Goal: Task Accomplishment & Management: Use online tool/utility

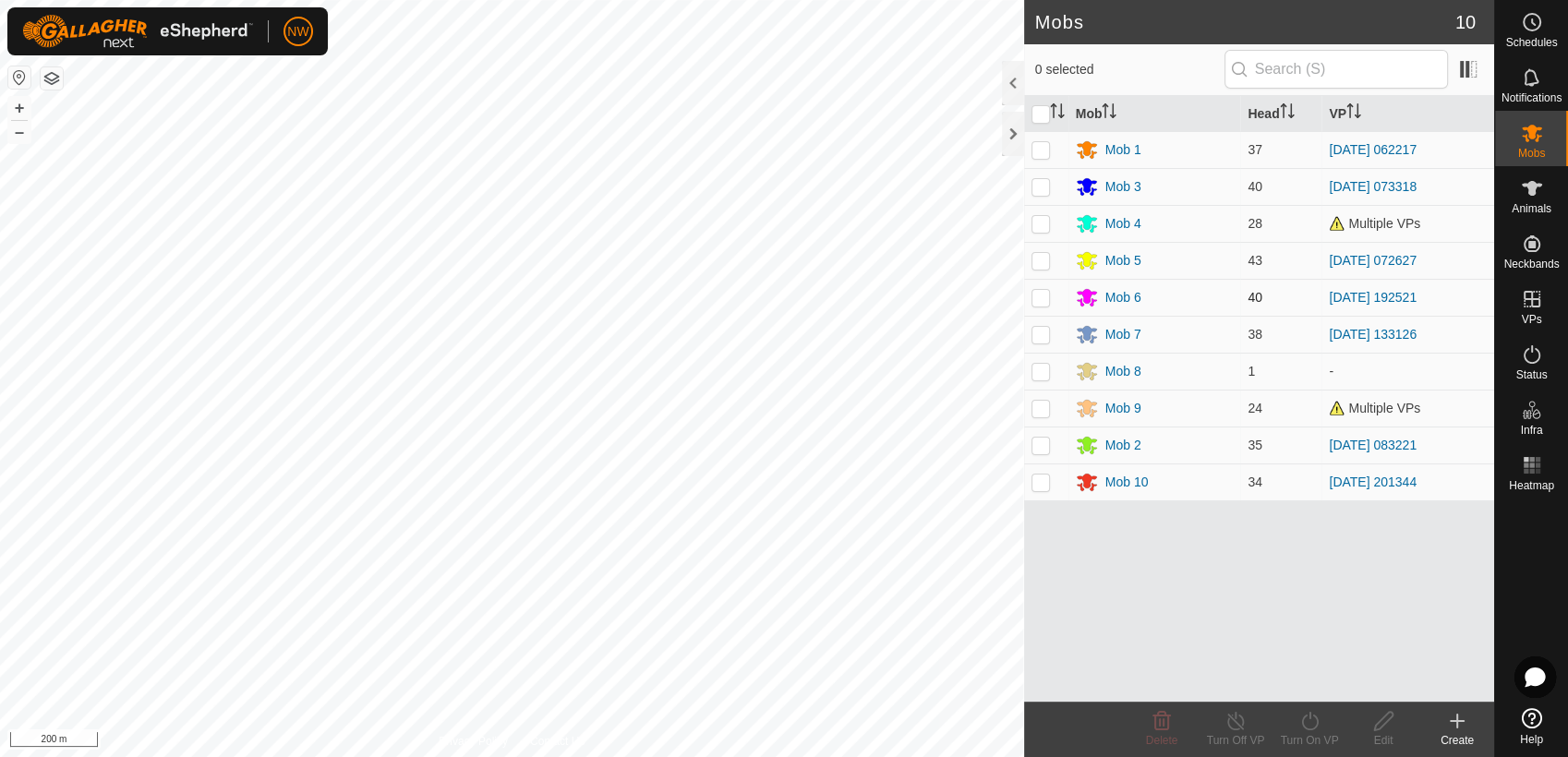
click at [1041, 294] on p-checkbox at bounding box center [1041, 297] width 19 height 15
checkbox input "true"
click at [1307, 720] on icon at bounding box center [1309, 721] width 24 height 23
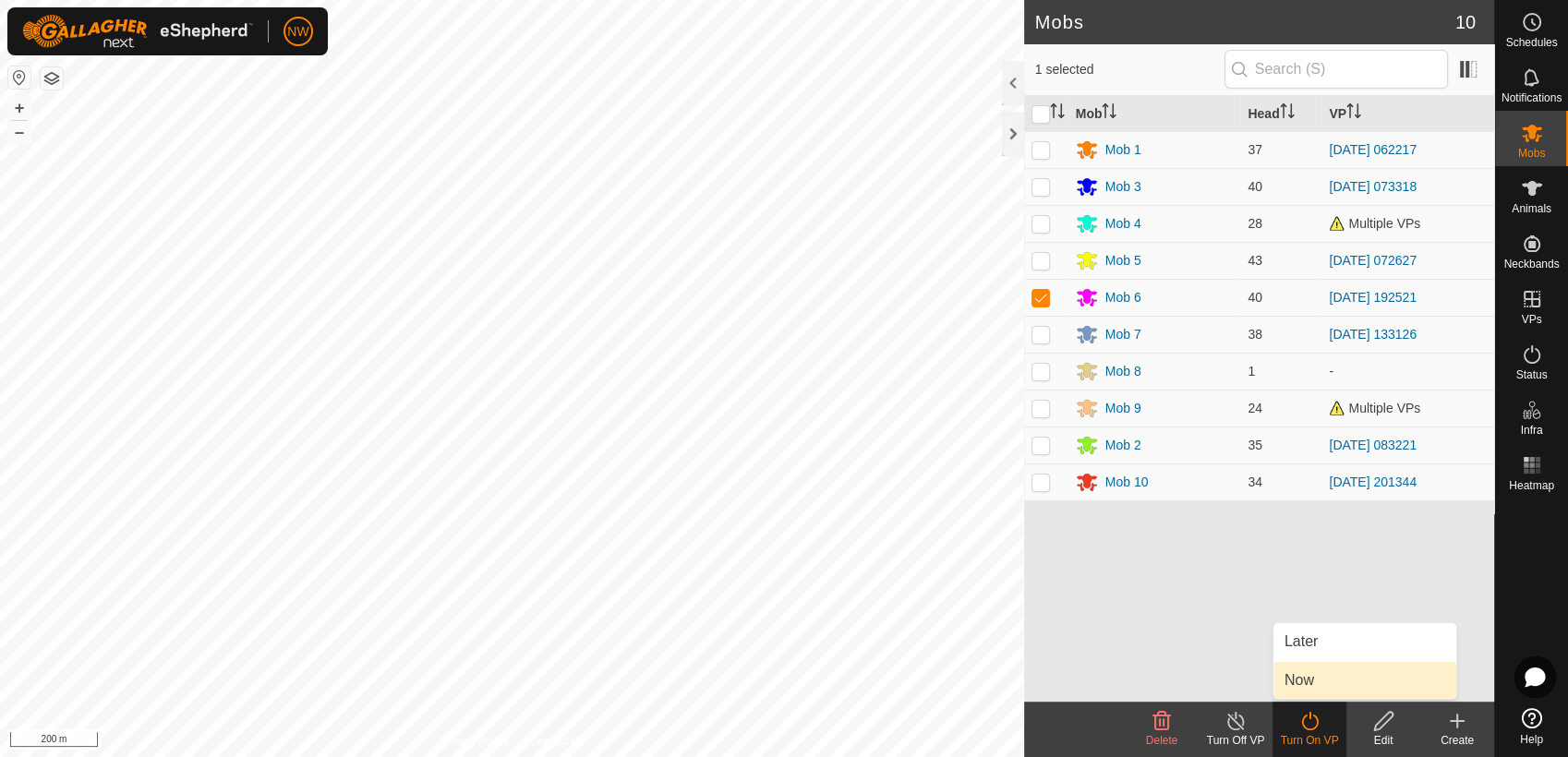
click at [1310, 679] on link "Now" at bounding box center [1365, 680] width 182 height 37
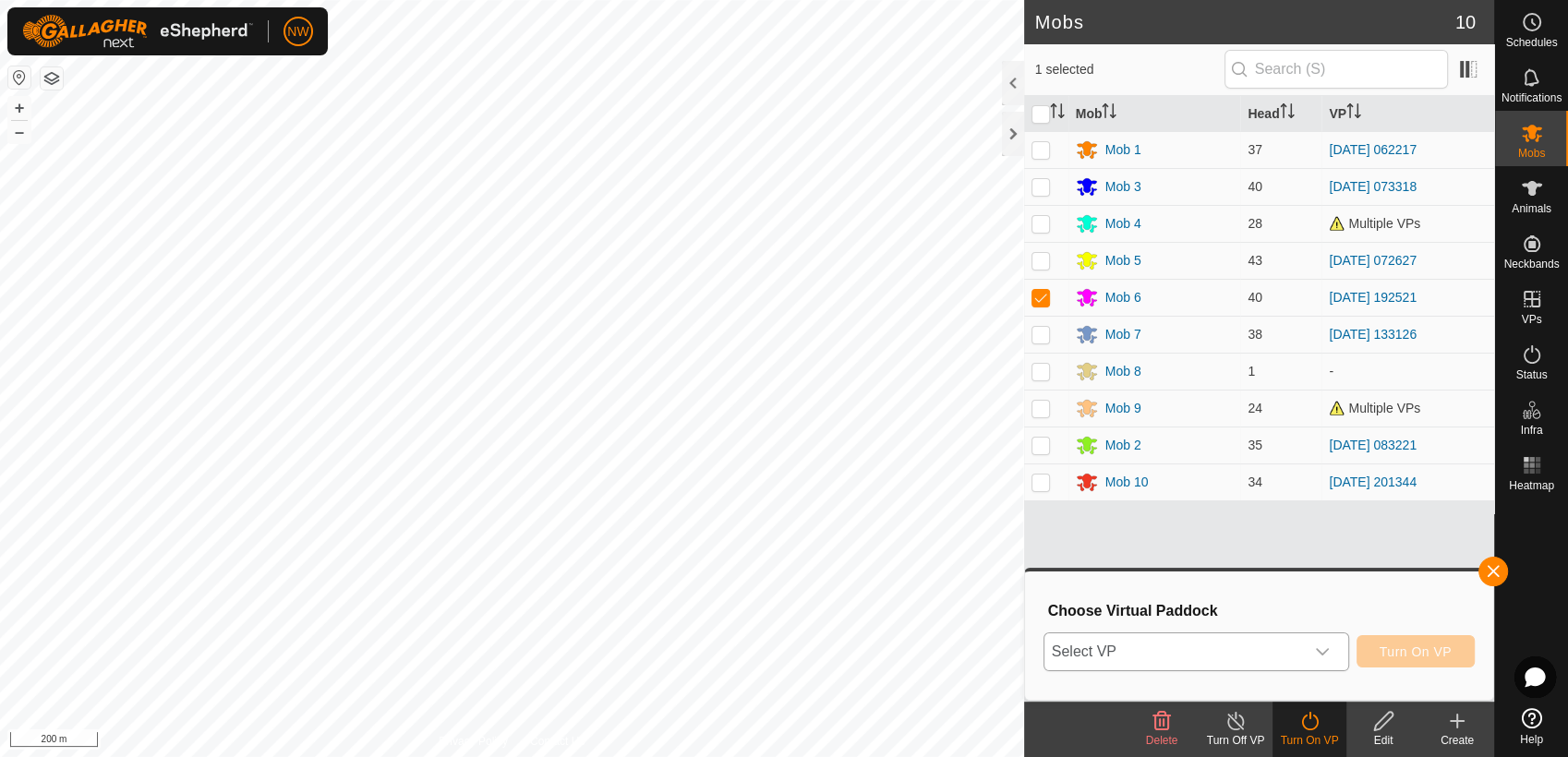
click at [1330, 644] on icon "dropdown trigger" at bounding box center [1323, 652] width 15 height 15
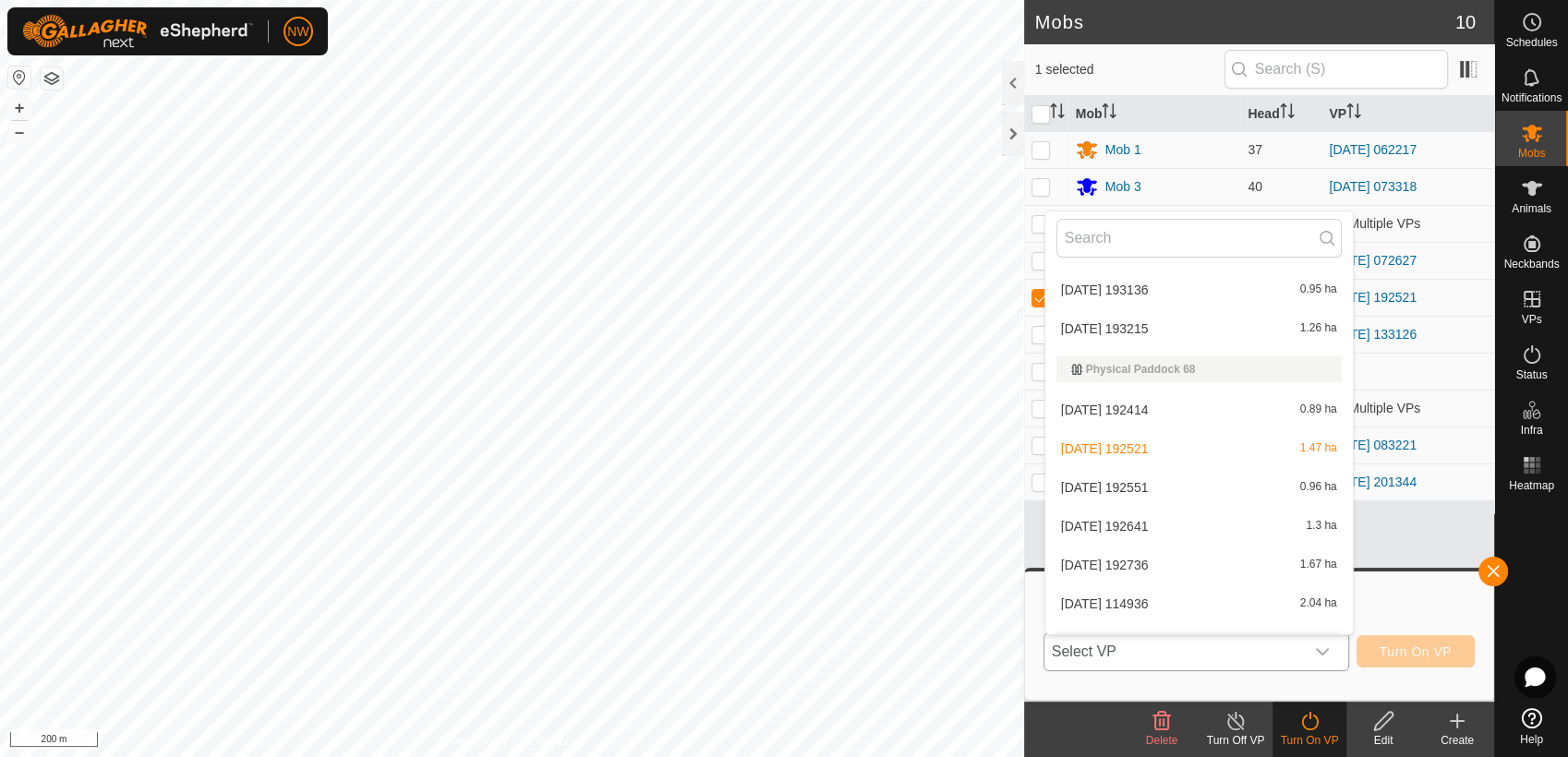
scroll to position [17373, 0]
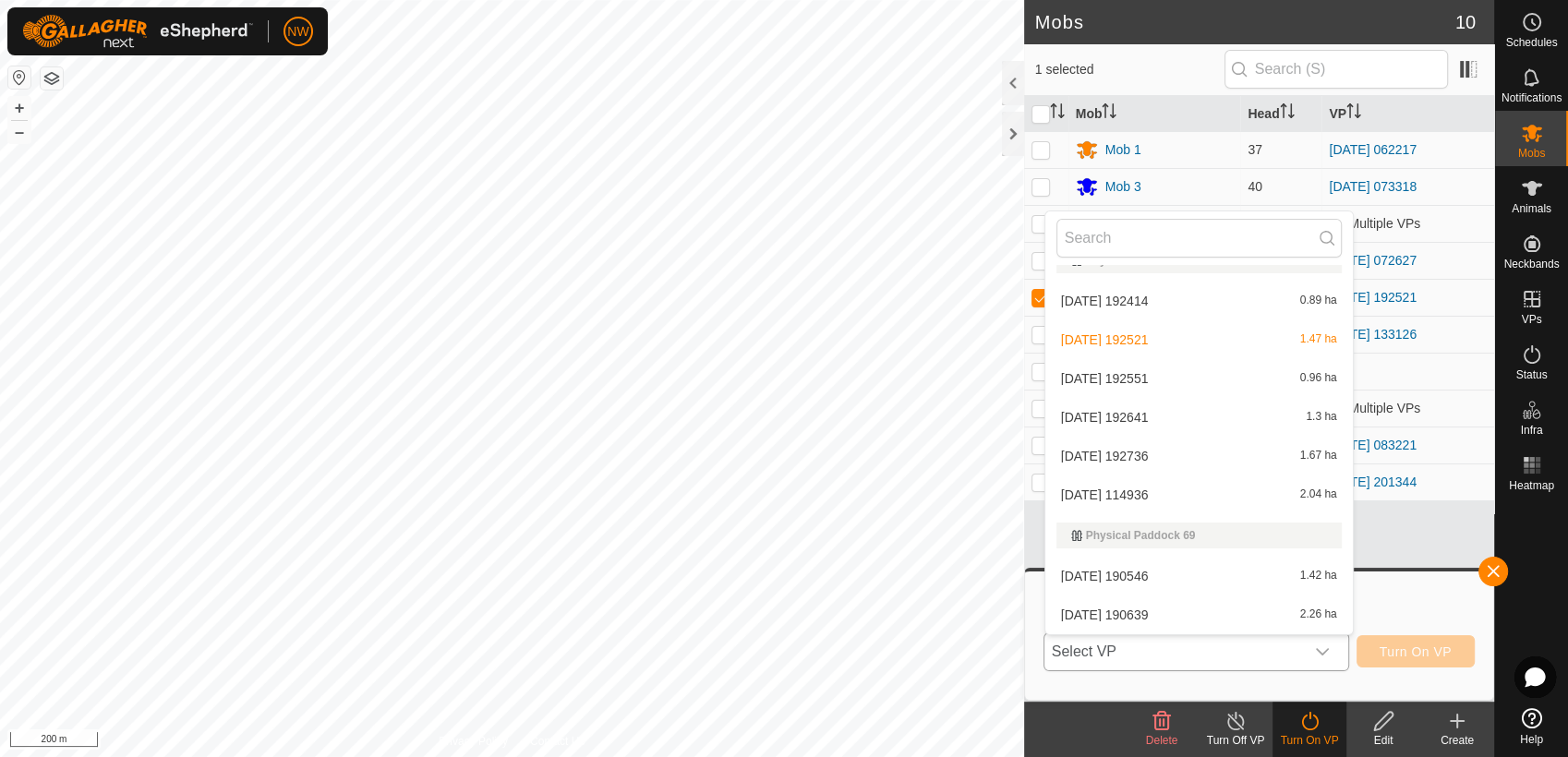
click at [1150, 375] on li "[DATE] 192551 0.96 ha" at bounding box center [1198, 378] width 308 height 37
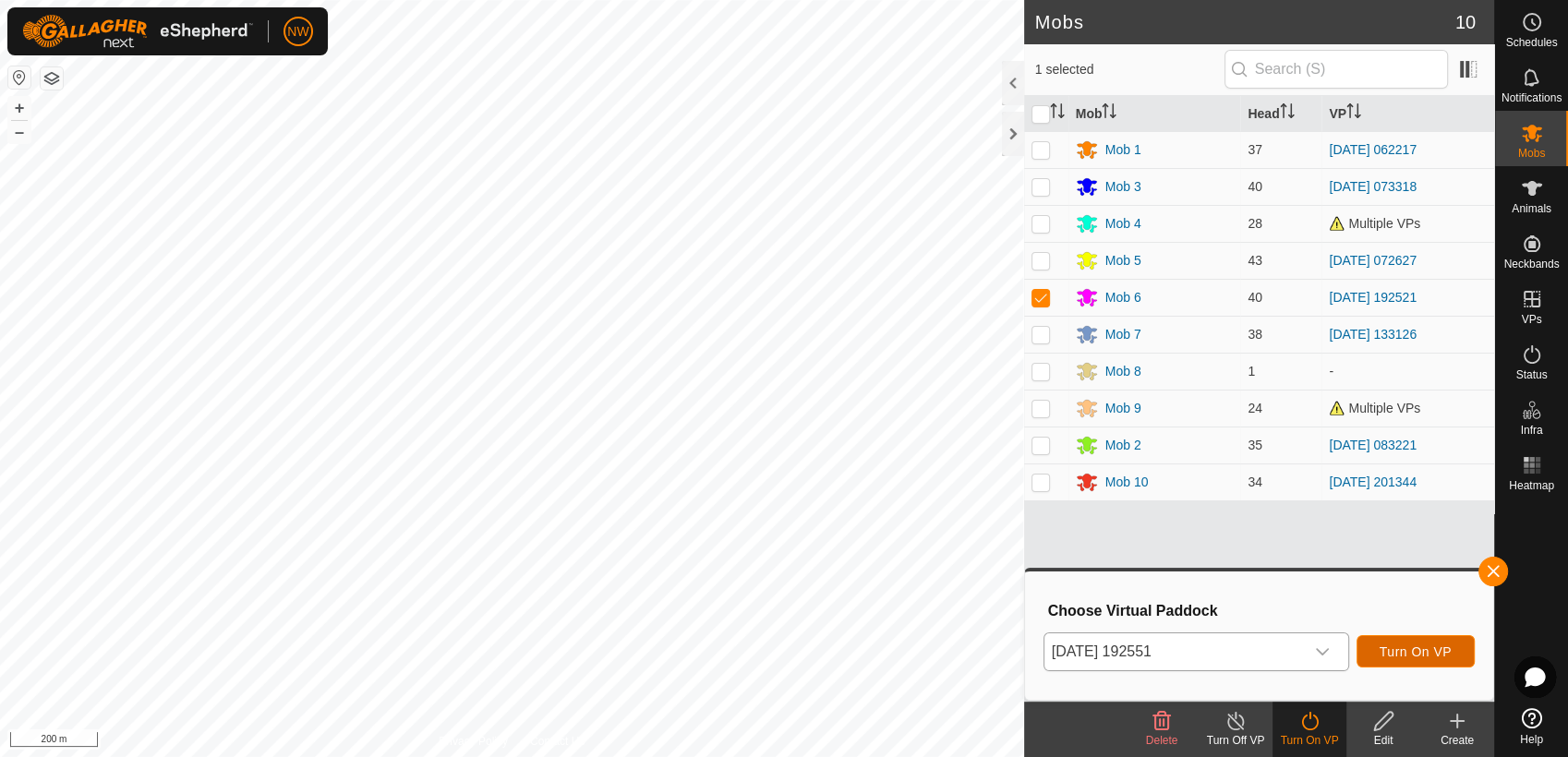
click at [1407, 646] on span "Turn On VP" at bounding box center [1416, 652] width 72 height 15
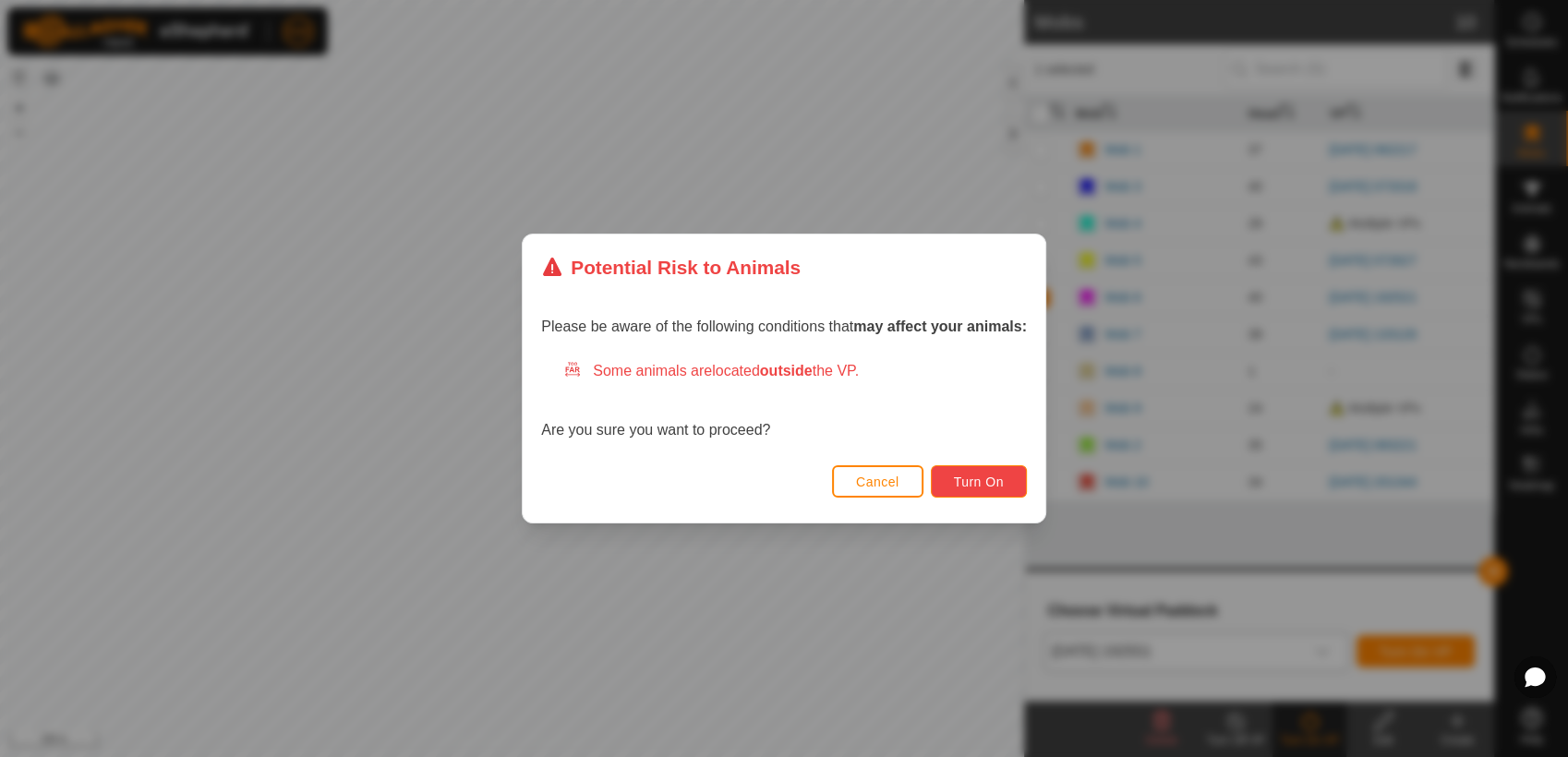
click at [1003, 474] on button "Turn On" at bounding box center [979, 481] width 96 height 32
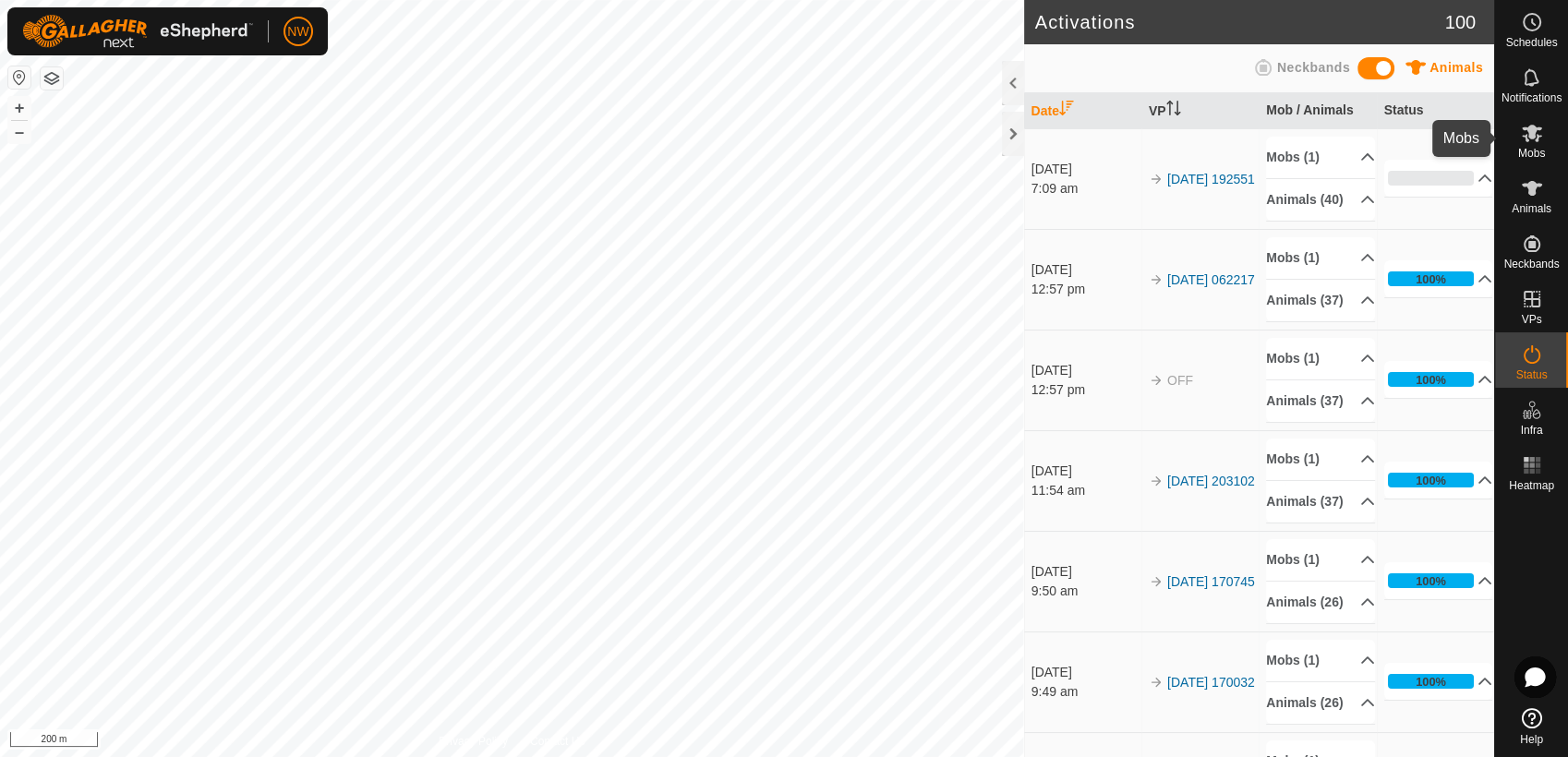
click at [1531, 134] on icon at bounding box center [1532, 134] width 21 height 18
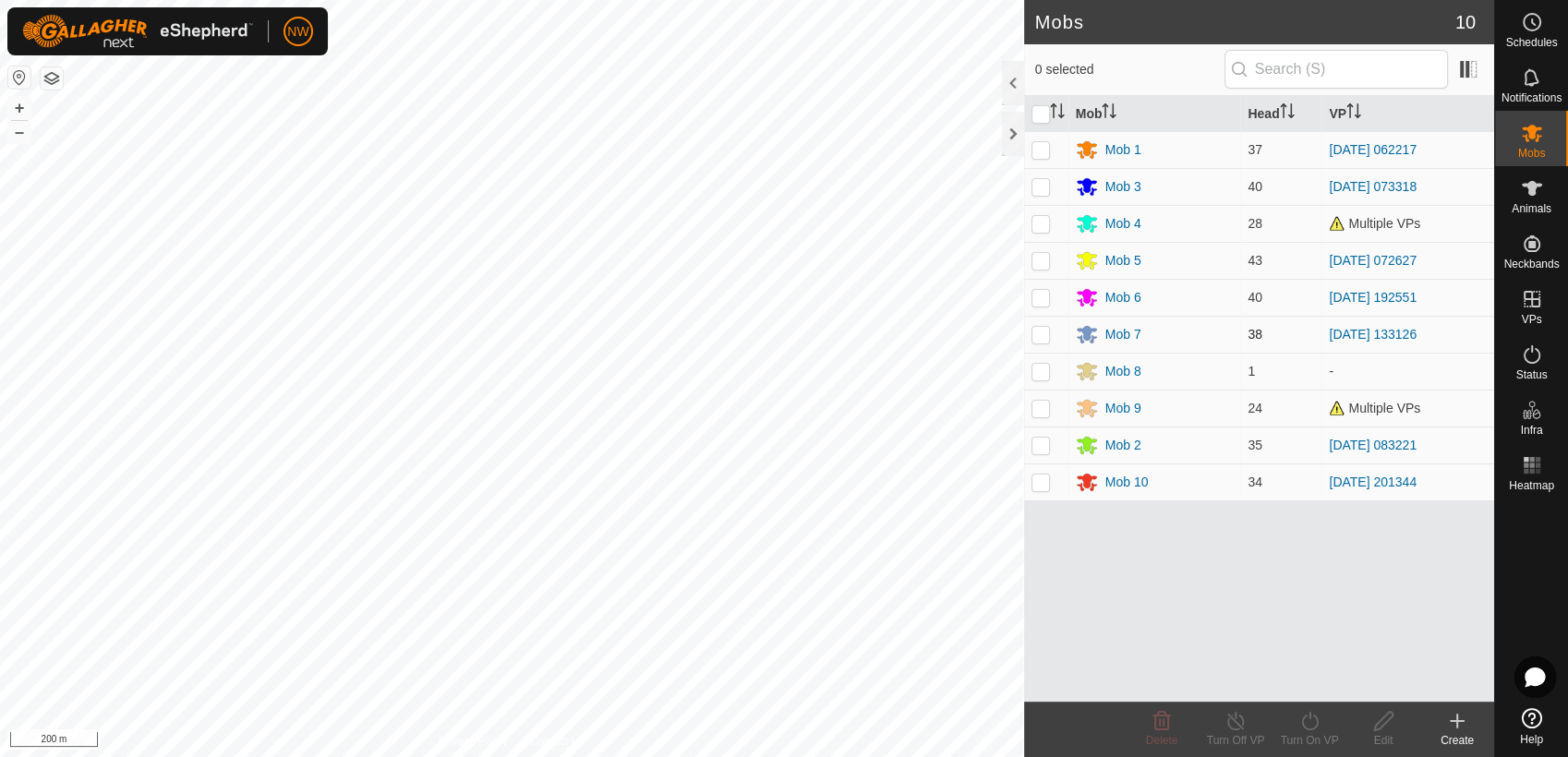
click at [1045, 333] on p-checkbox at bounding box center [1041, 335] width 19 height 15
checkbox input "true"
click at [1309, 721] on icon at bounding box center [1309, 721] width 24 height 23
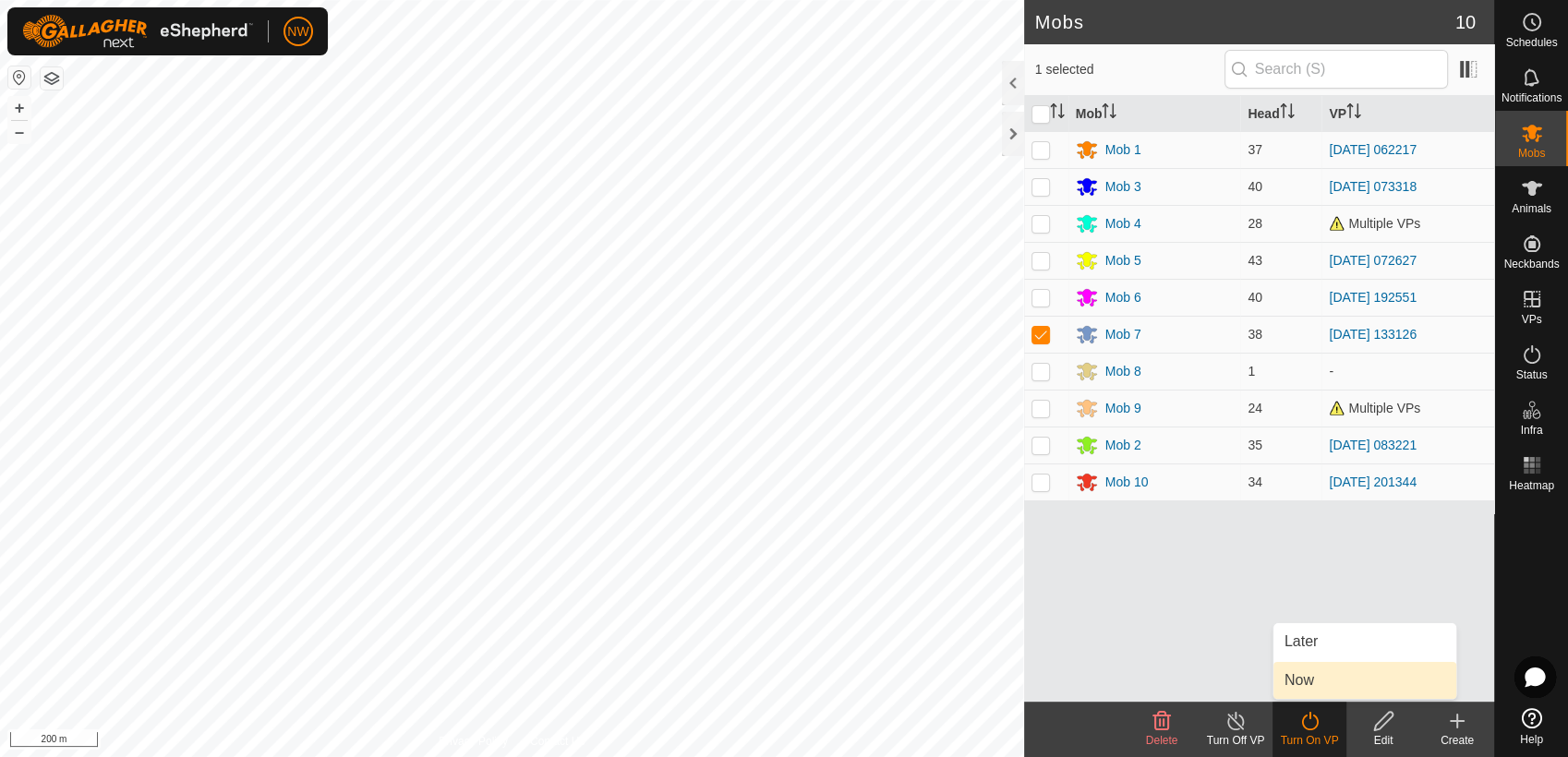
click at [1314, 681] on link "Now" at bounding box center [1365, 680] width 182 height 37
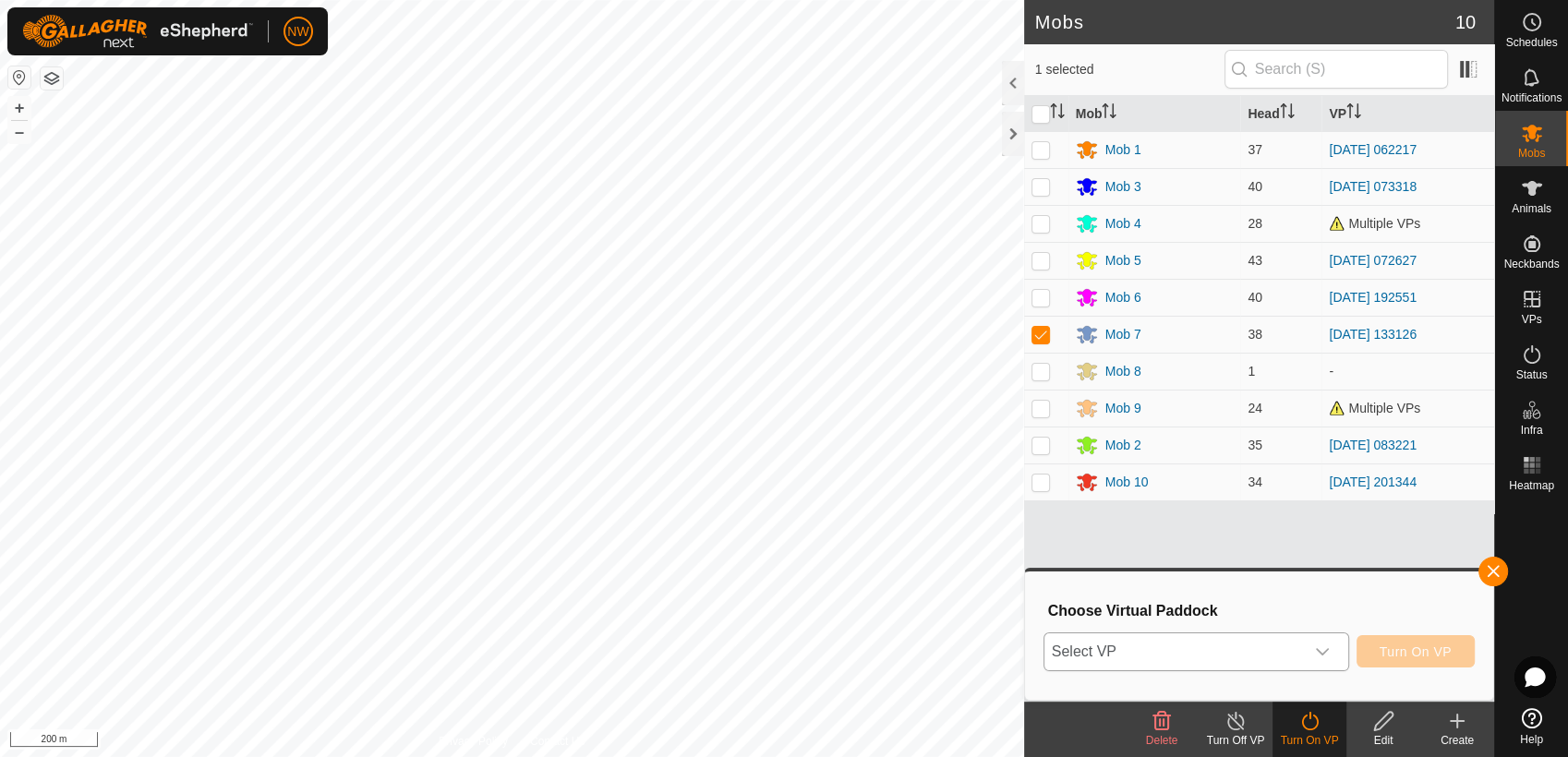
click at [1326, 646] on icon "dropdown trigger" at bounding box center [1323, 652] width 15 height 15
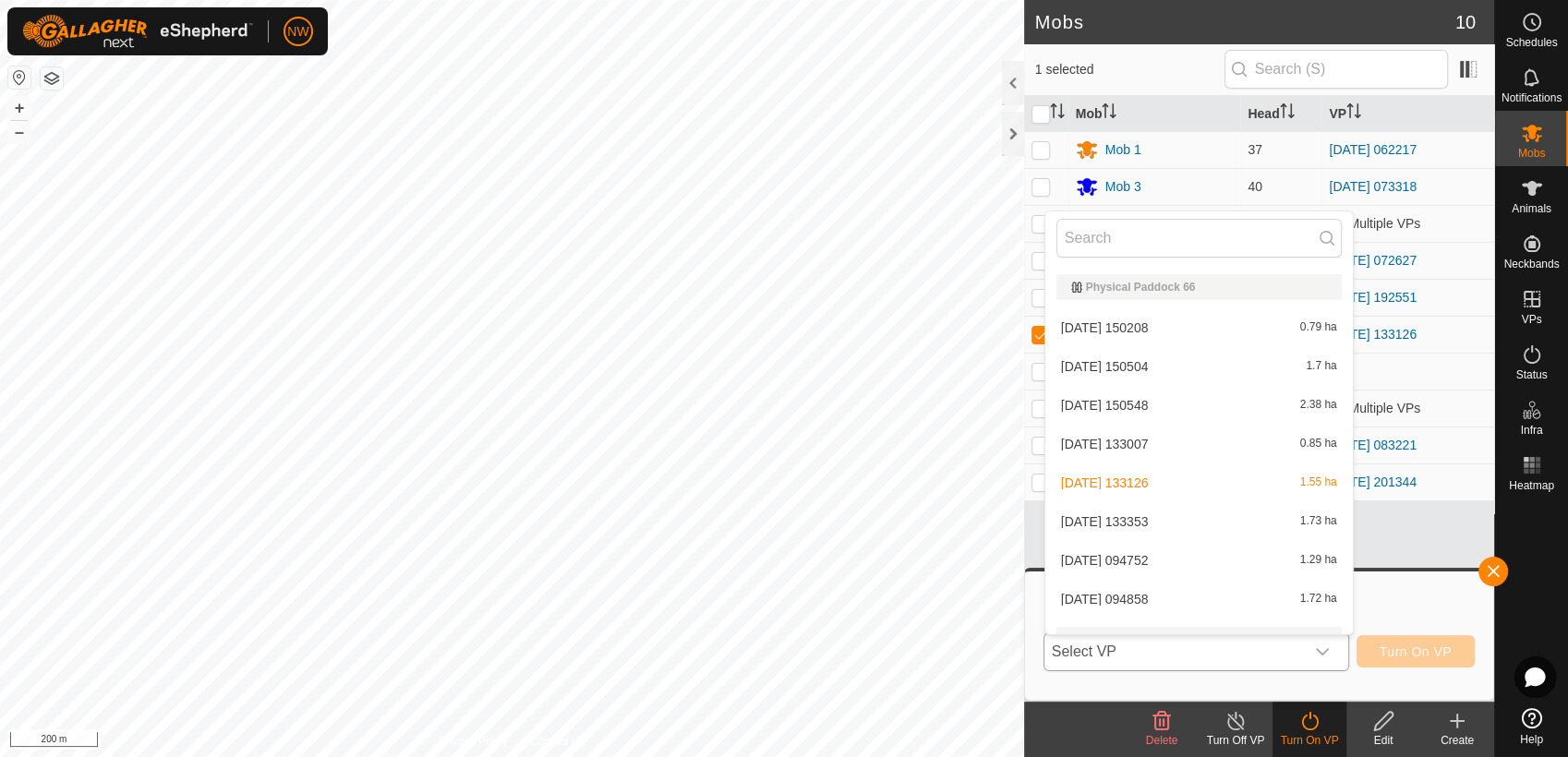
scroll to position [16502, 0]
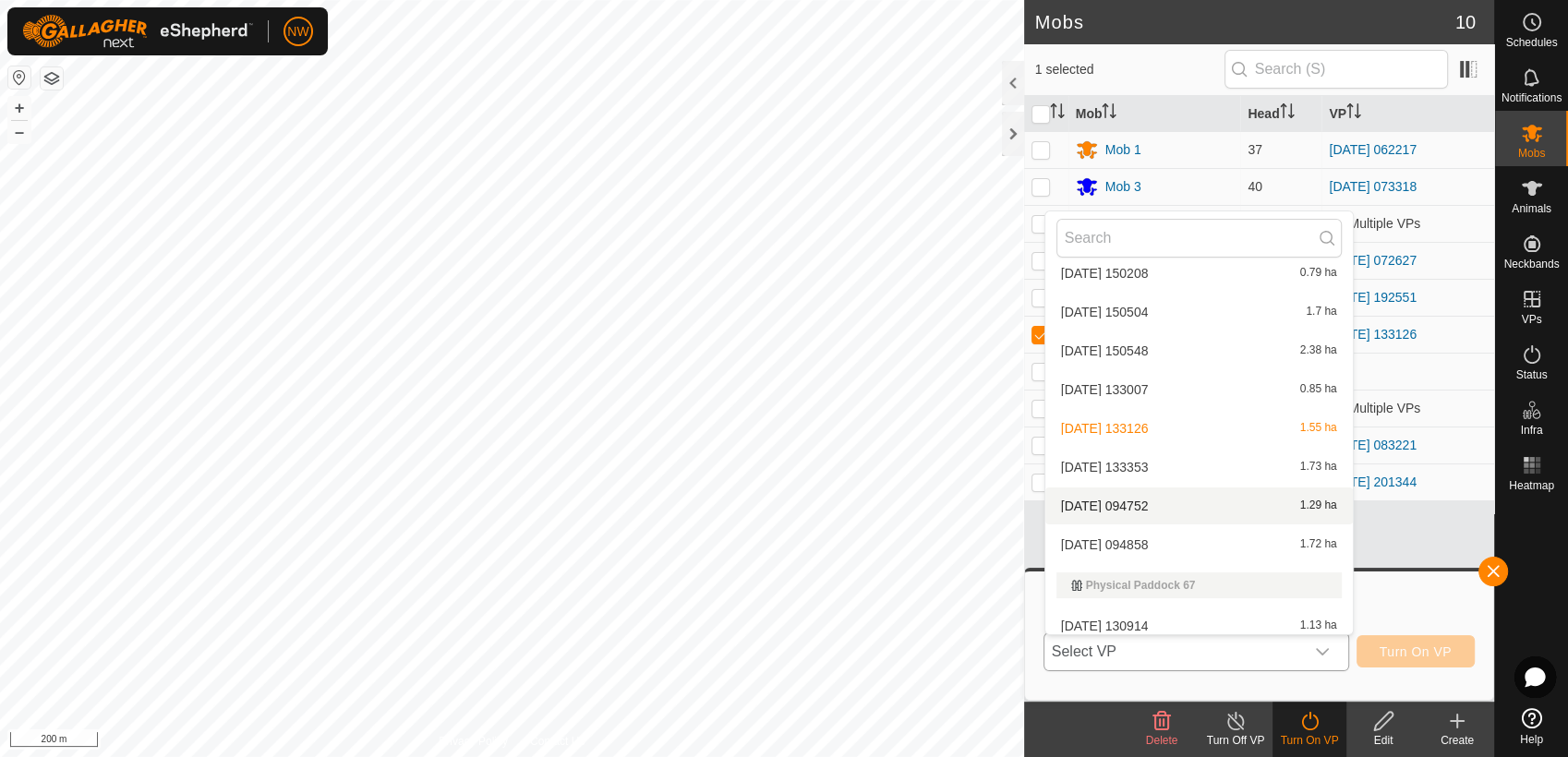
click at [1134, 497] on li "[DATE] 094752 1.29 ha" at bounding box center [1198, 505] width 308 height 37
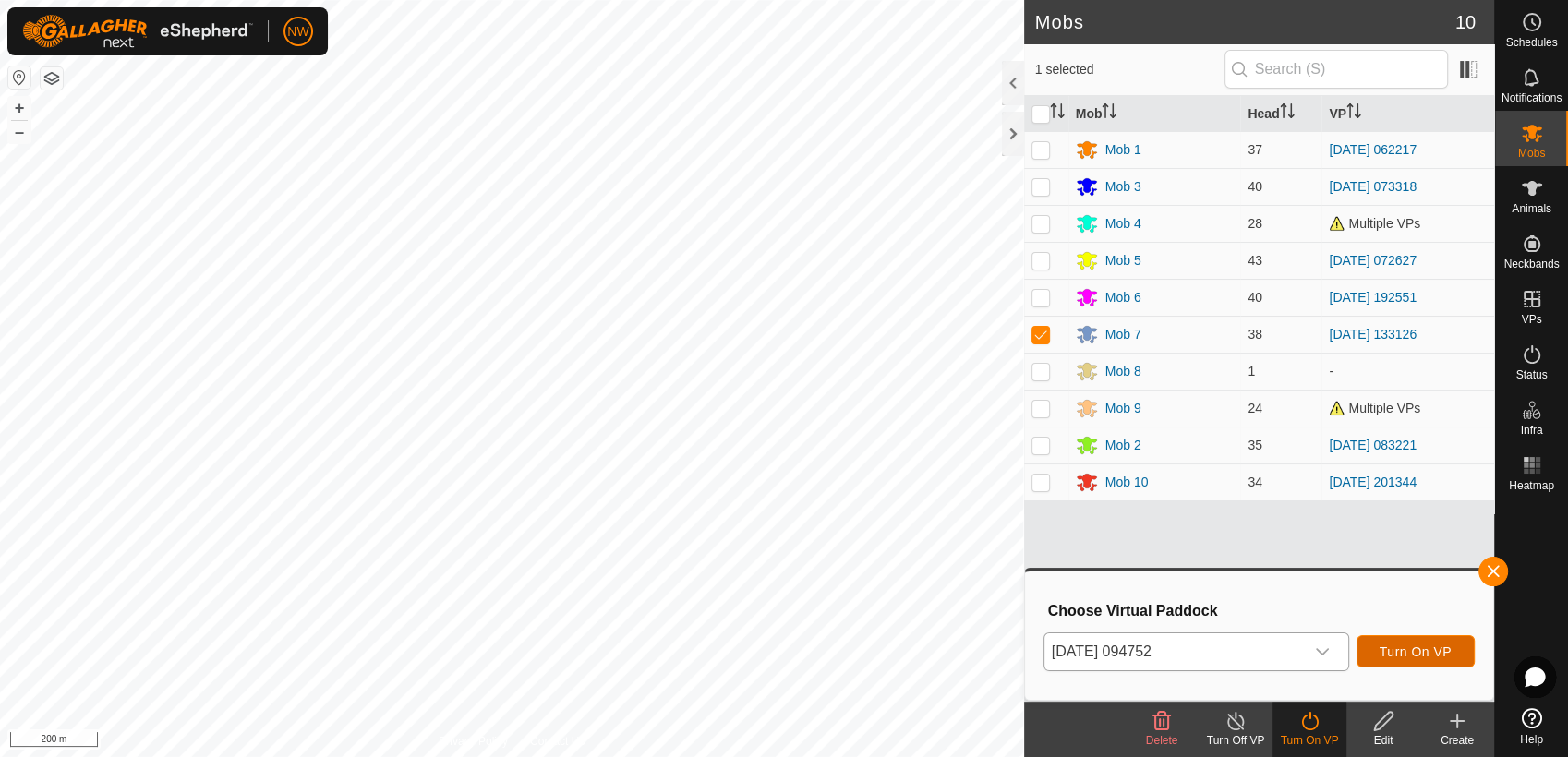
click at [1396, 644] on span "Turn On VP" at bounding box center [1416, 652] width 72 height 15
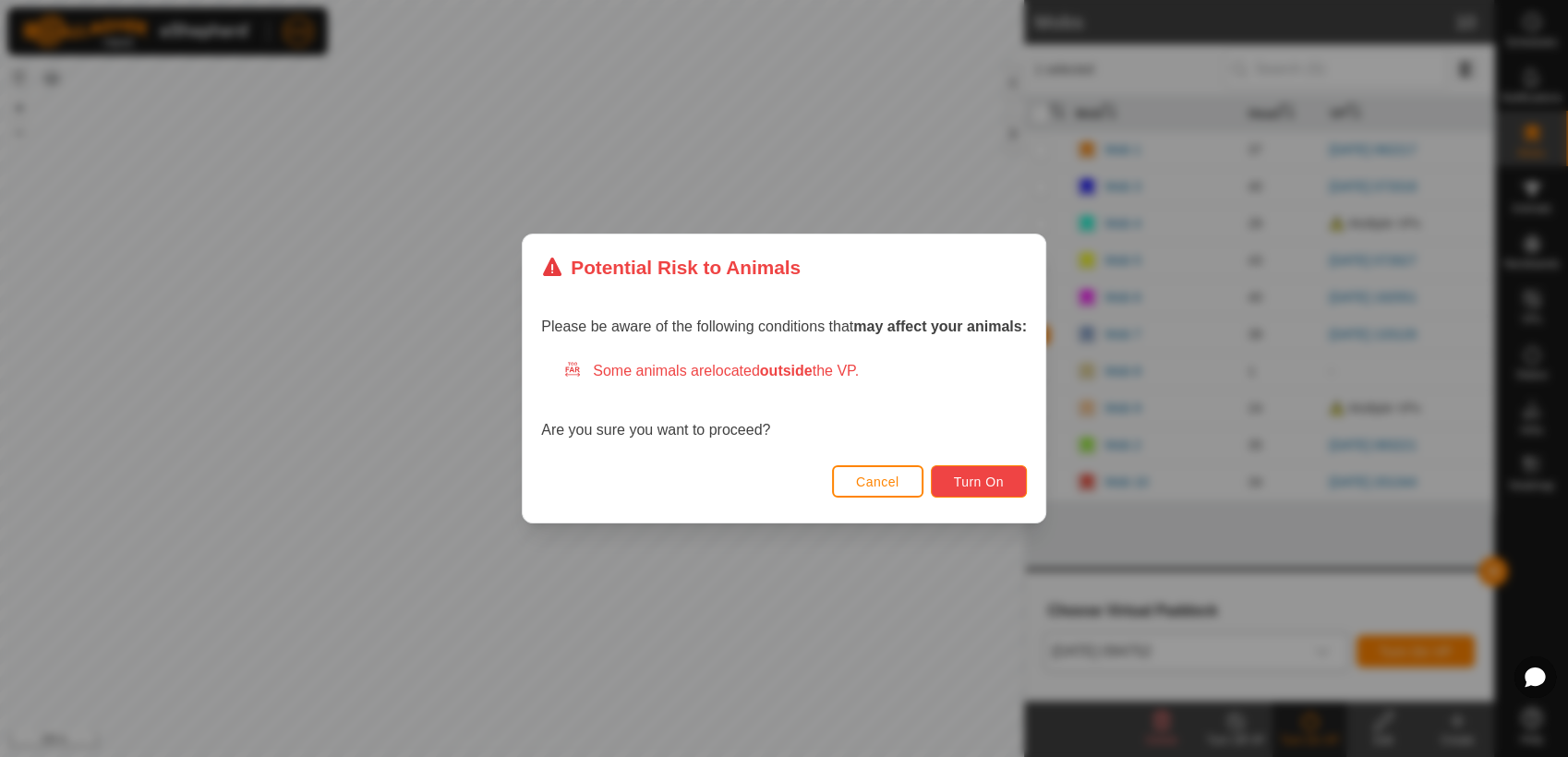
click at [990, 477] on span "Turn On" at bounding box center [978, 482] width 50 height 15
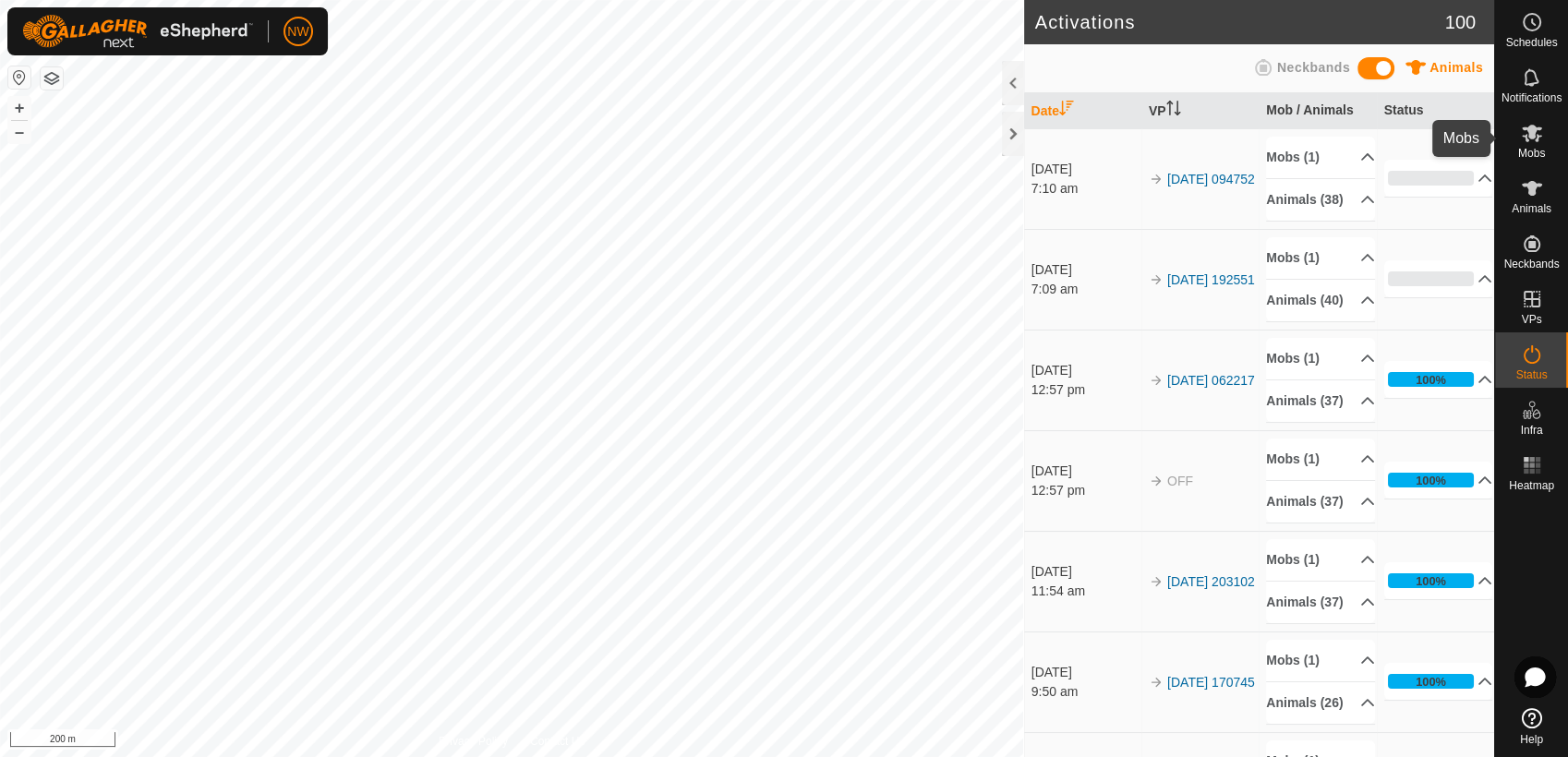
click at [1538, 136] on icon at bounding box center [1532, 134] width 21 height 18
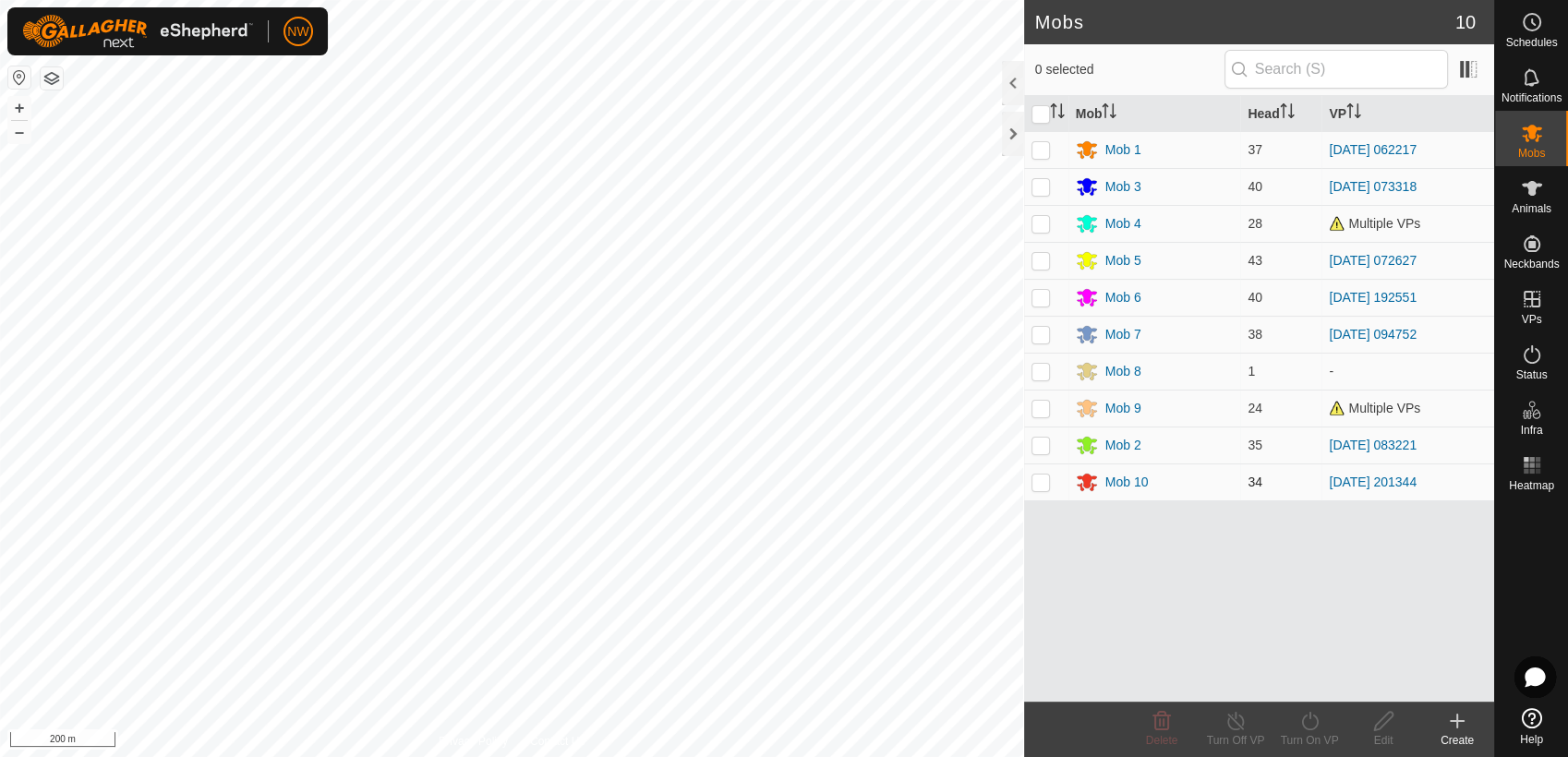
click at [1042, 482] on p-checkbox at bounding box center [1041, 482] width 19 height 15
checkbox input "true"
click at [1310, 718] on icon at bounding box center [1309, 721] width 24 height 23
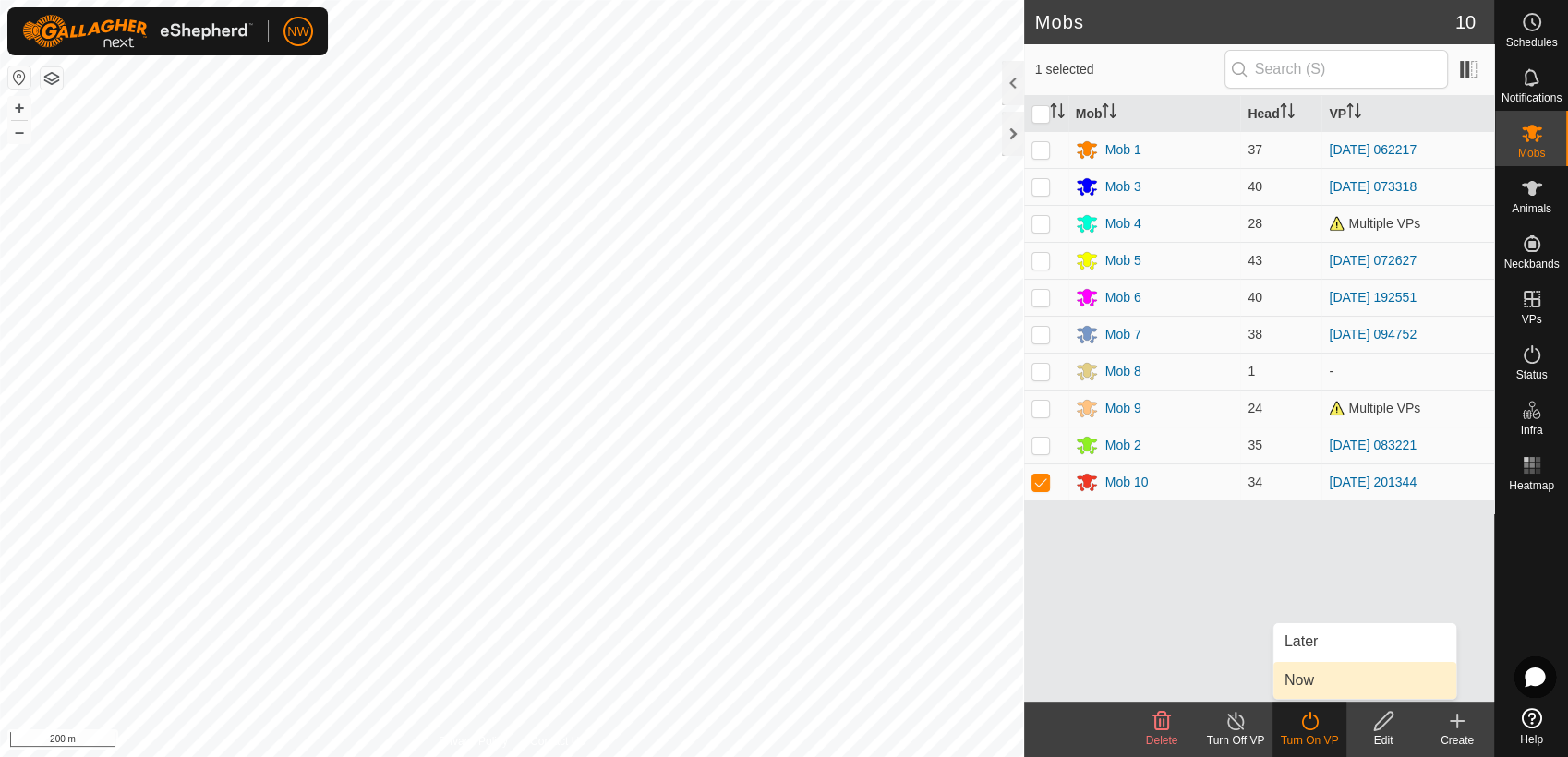
click at [1310, 674] on link "Now" at bounding box center [1365, 680] width 182 height 37
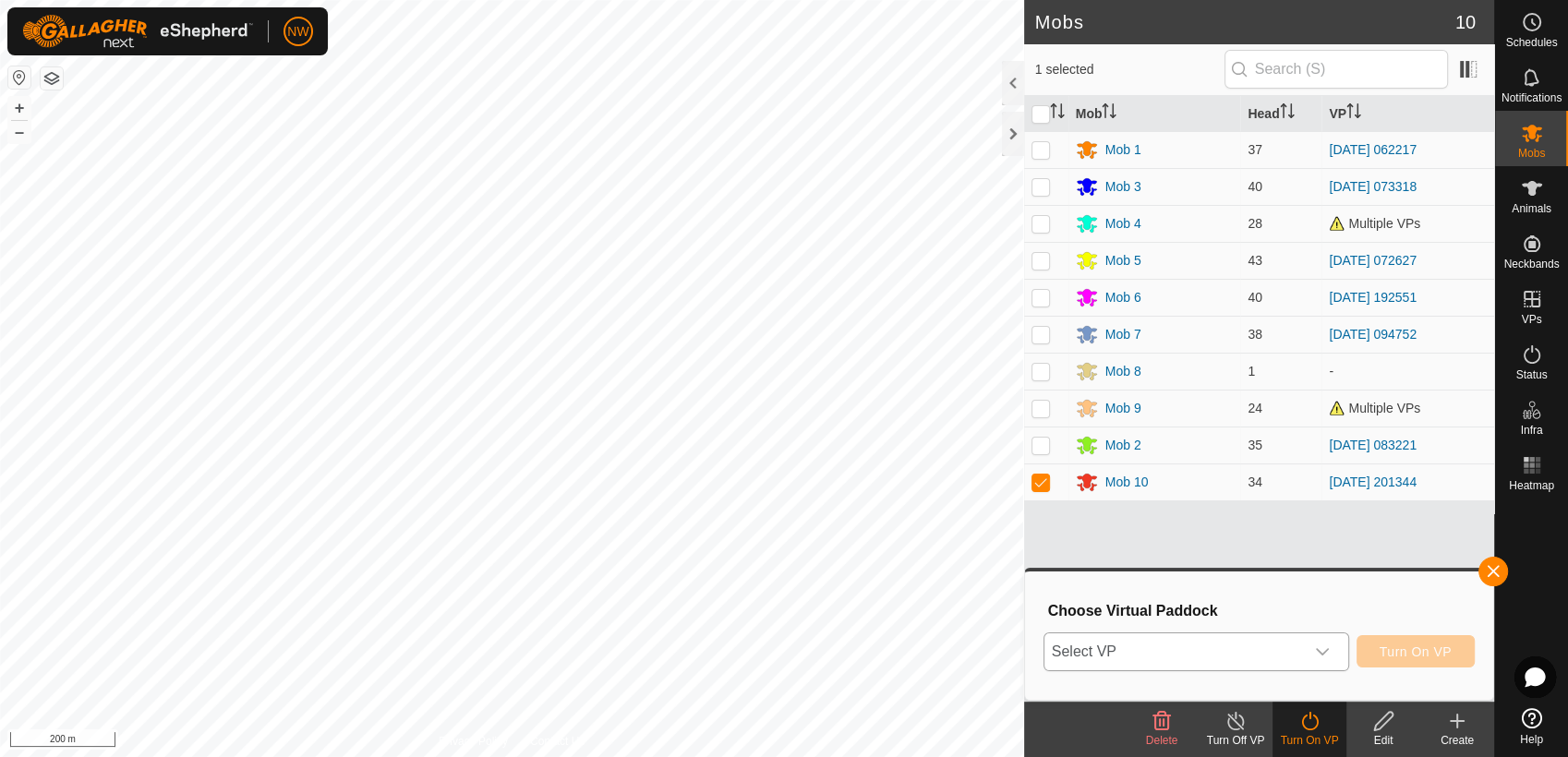
click at [1329, 648] on icon "dropdown trigger" at bounding box center [1323, 652] width 13 height 8
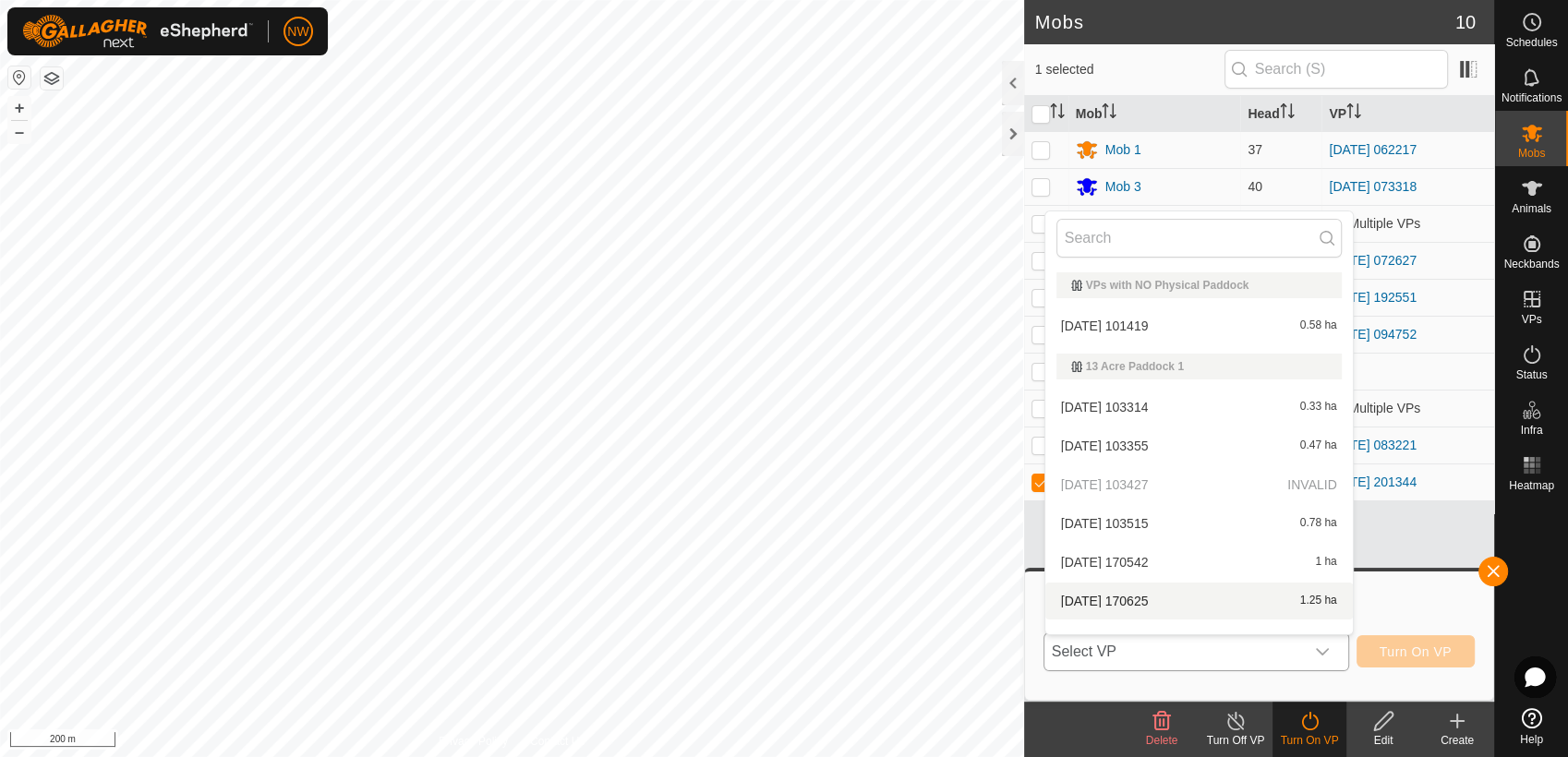
scroll to position [24, 0]
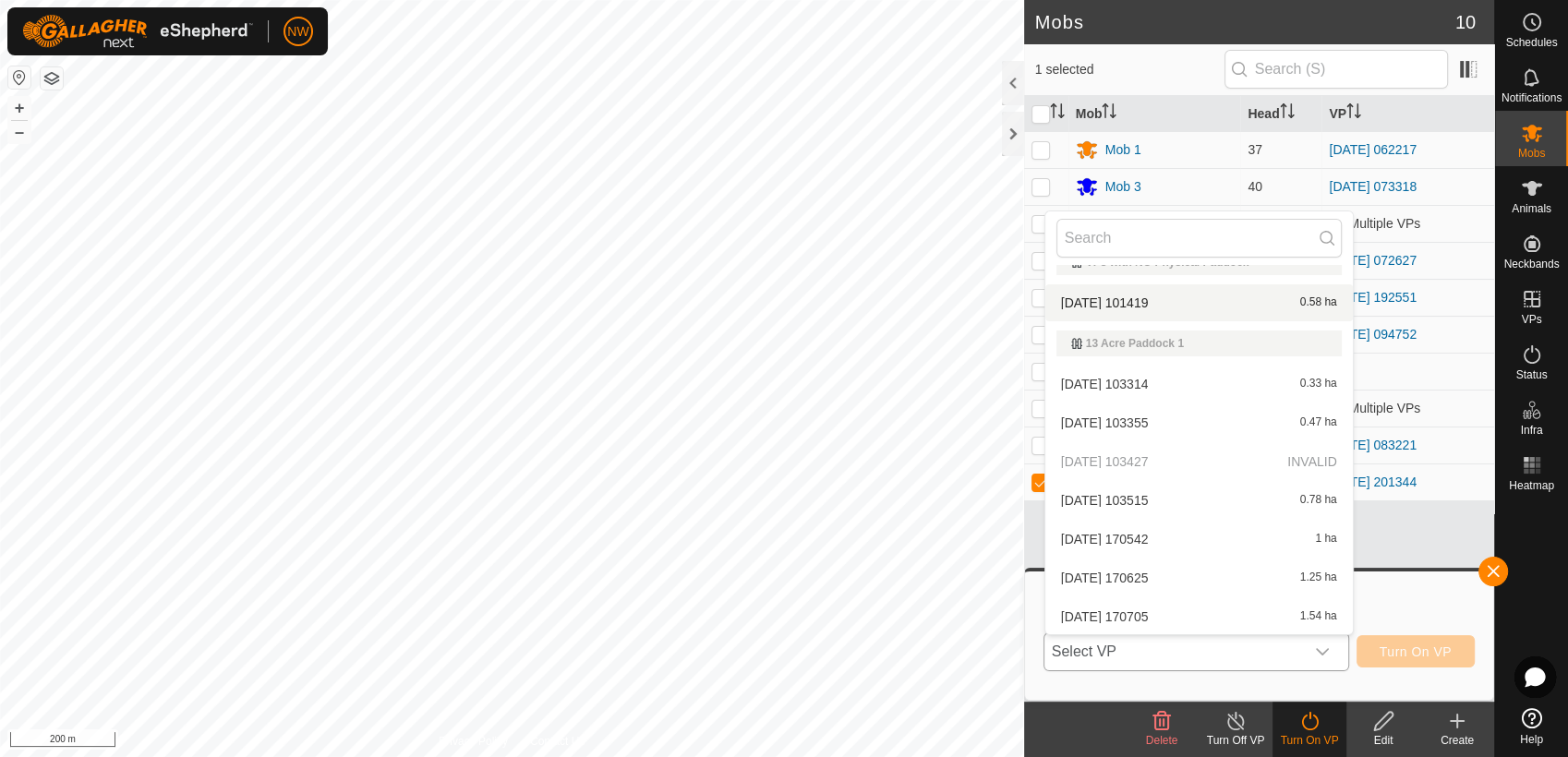
click at [1336, 284] on li "[DATE] 101419 0.58 ha" at bounding box center [1198, 302] width 308 height 37
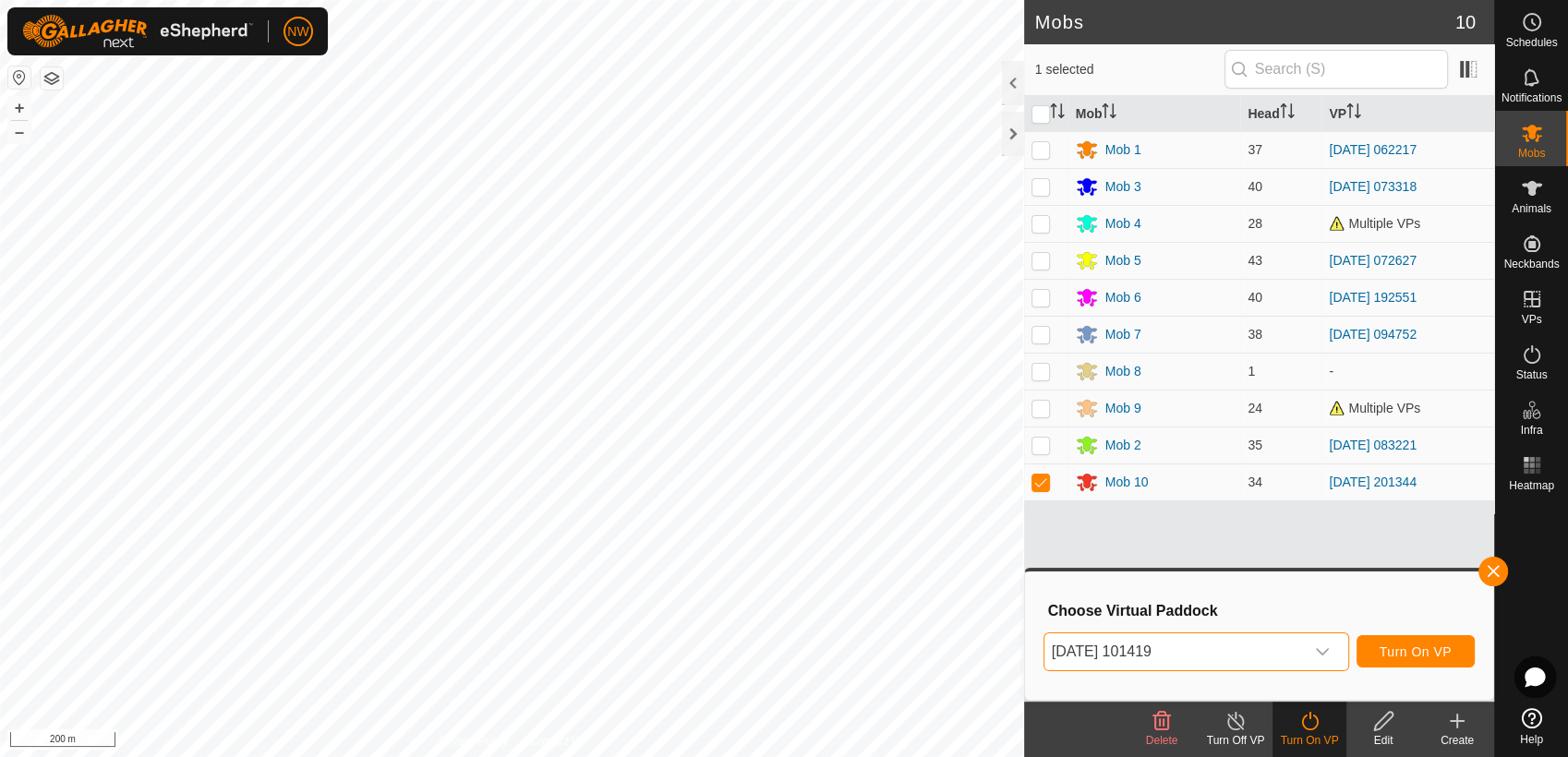
click at [1326, 647] on icon "dropdown trigger" at bounding box center [1323, 652] width 15 height 15
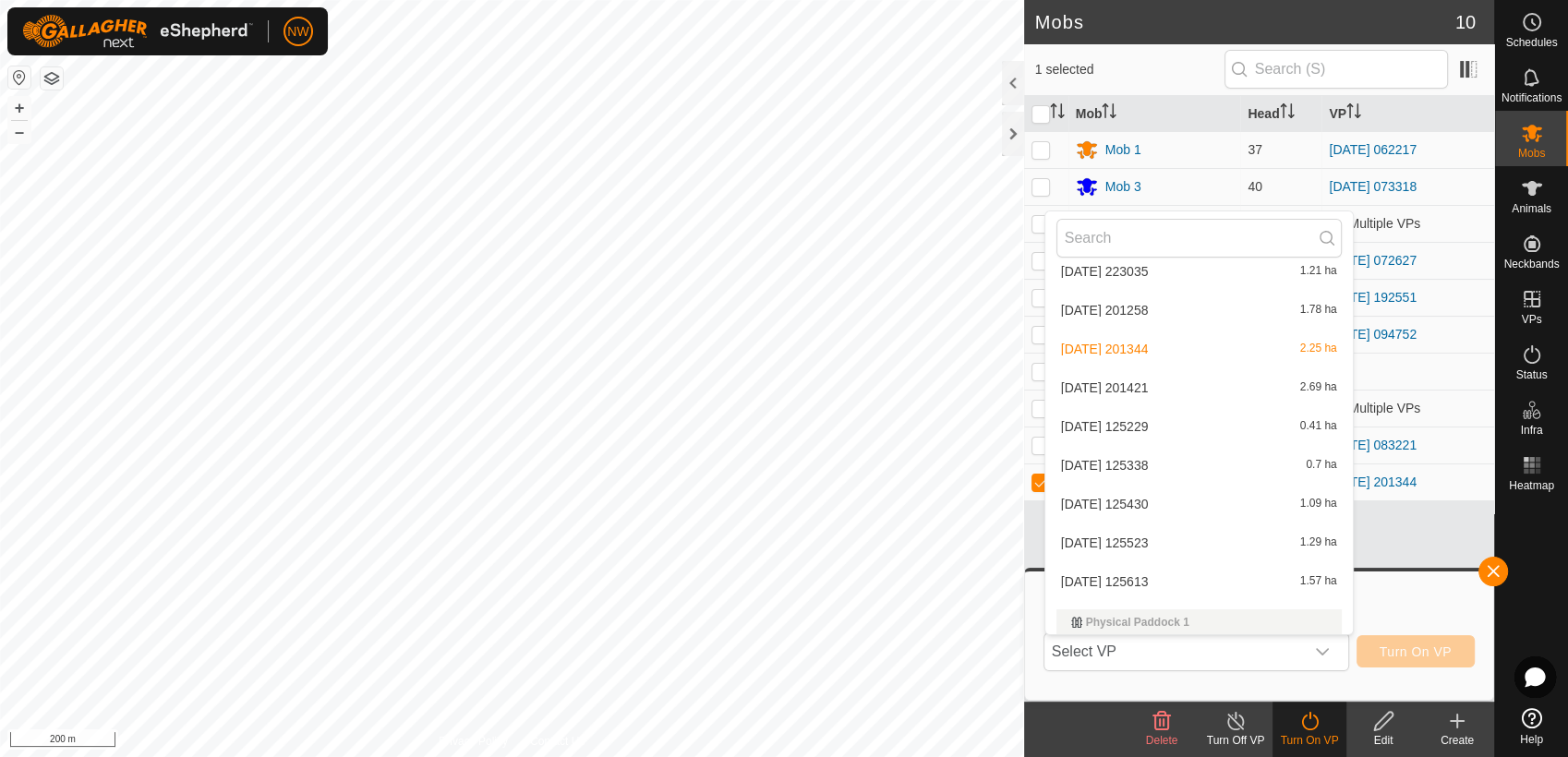
scroll to position [4790, 0]
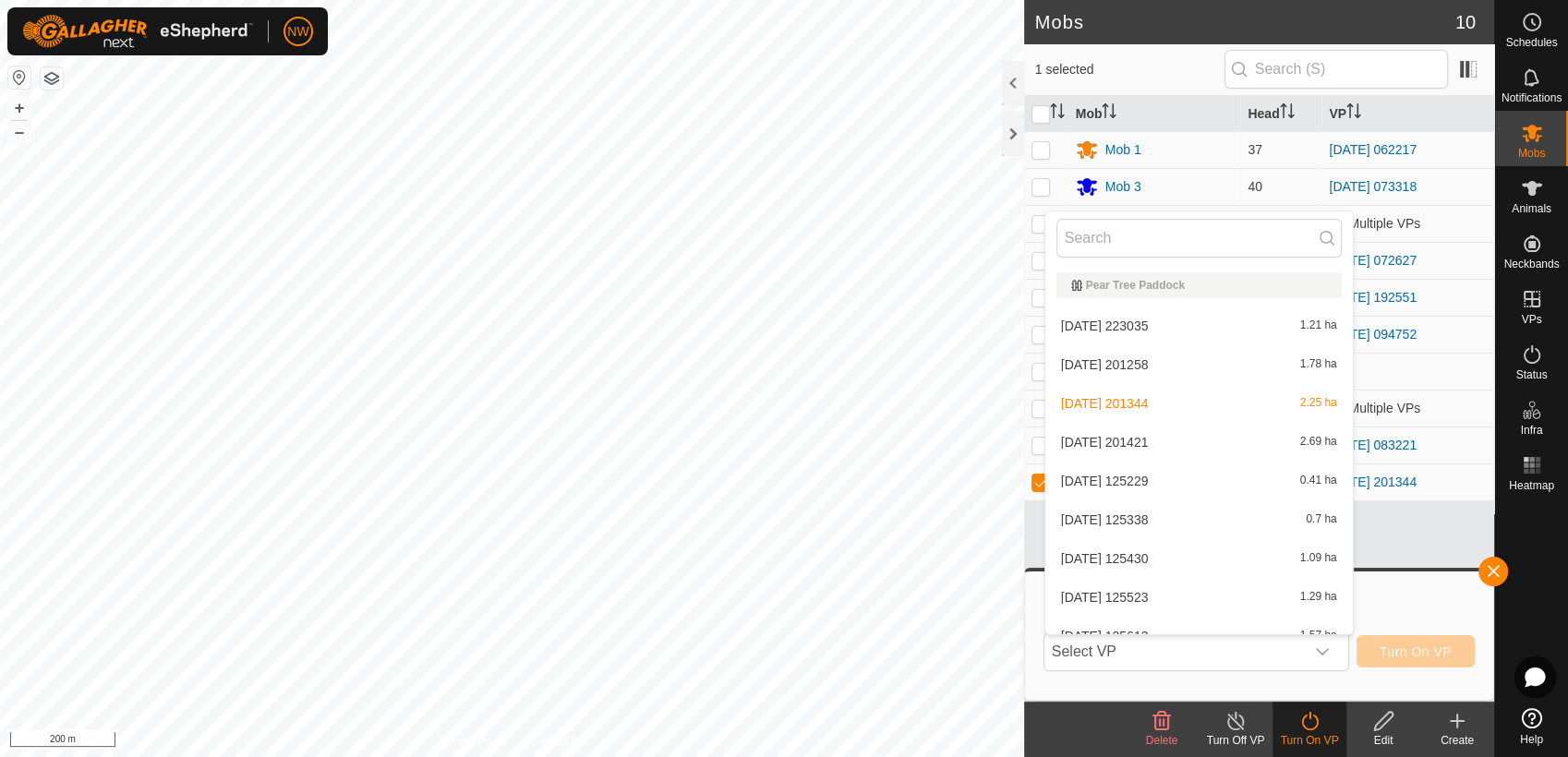
click at [1112, 434] on li "[DATE] 201421 2.69 ha" at bounding box center [1198, 442] width 308 height 37
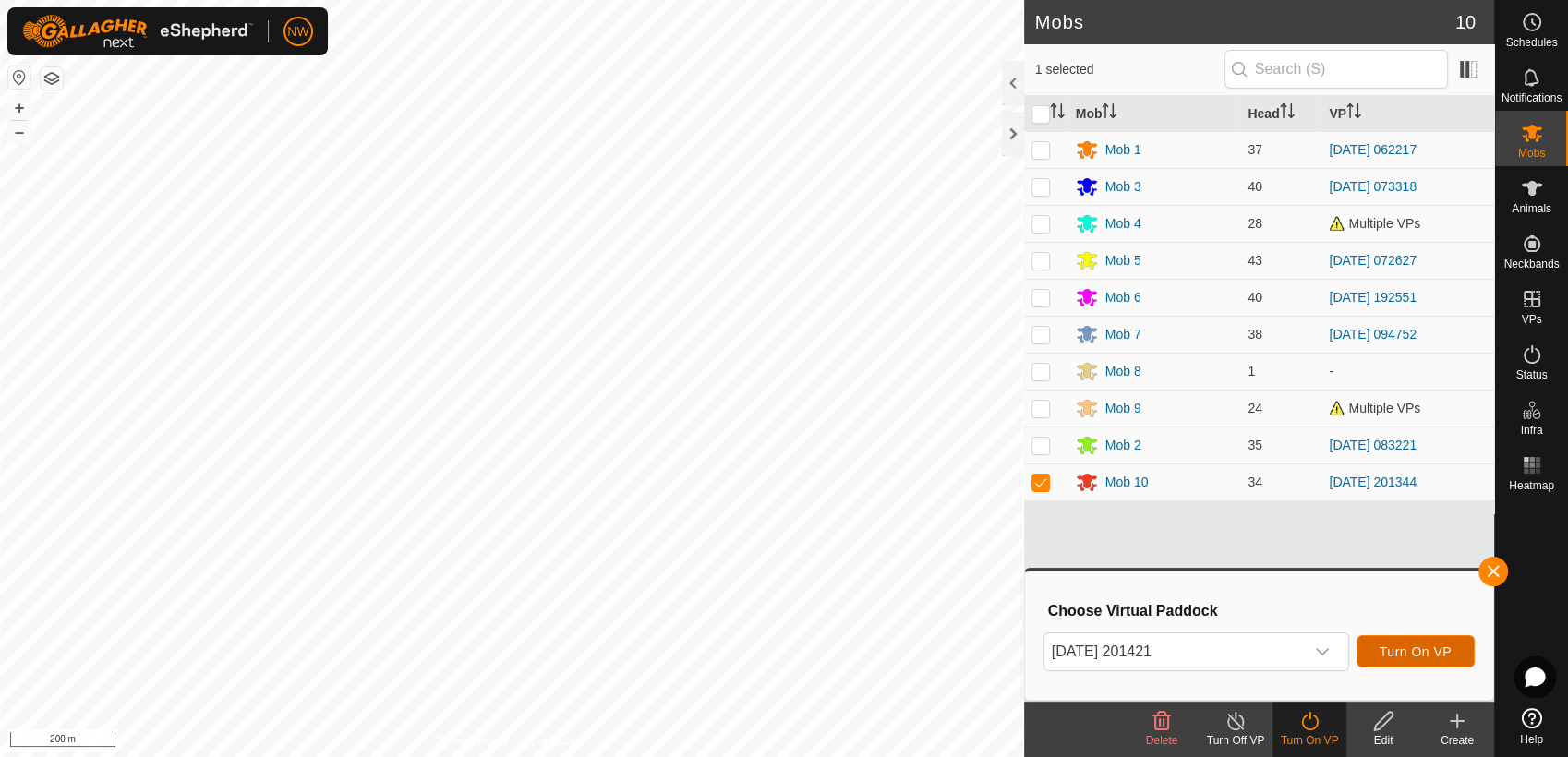
click at [1409, 652] on span "Turn On VP" at bounding box center [1416, 652] width 72 height 15
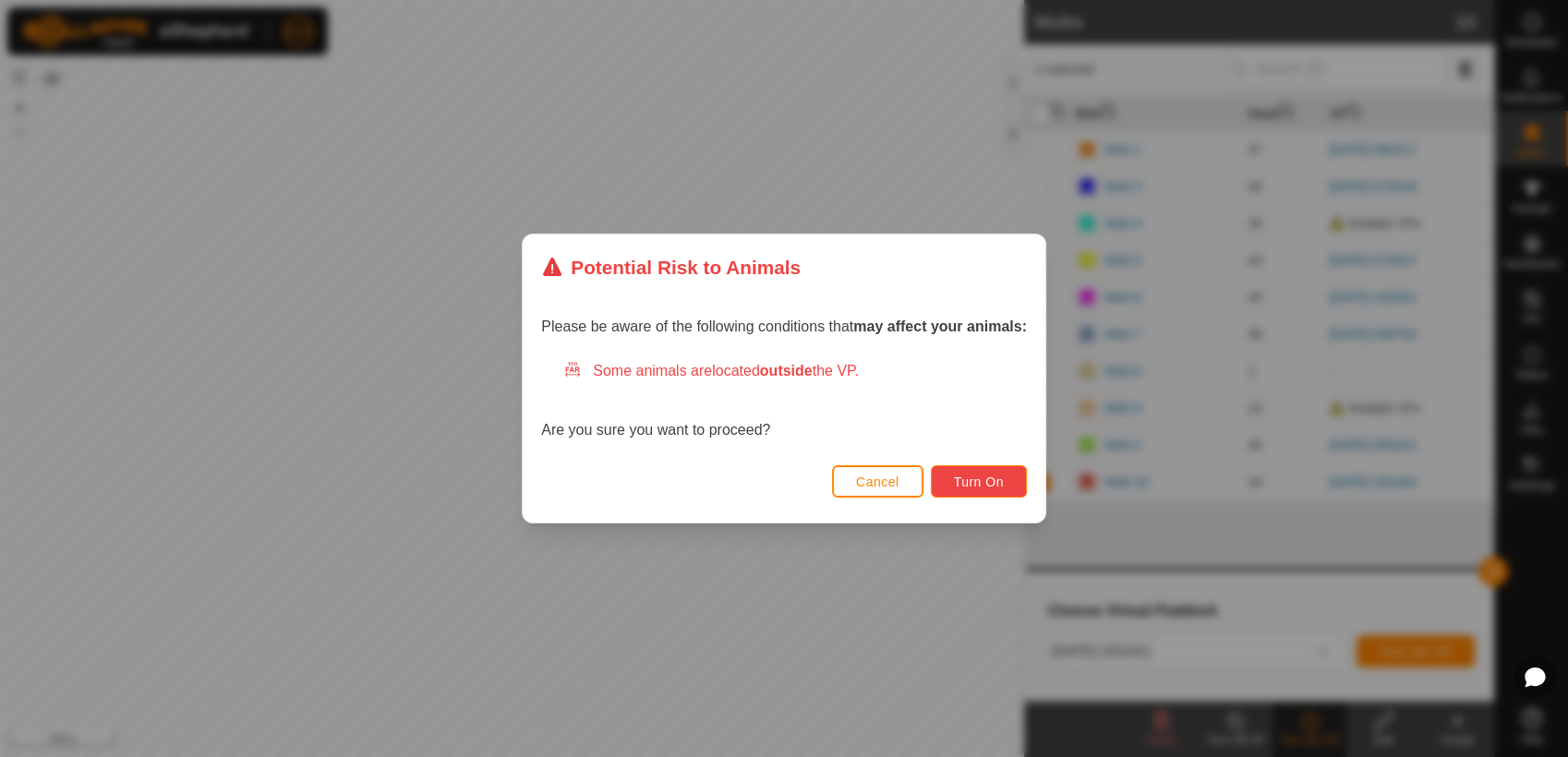
click at [994, 481] on span "Turn On" at bounding box center [978, 482] width 50 height 15
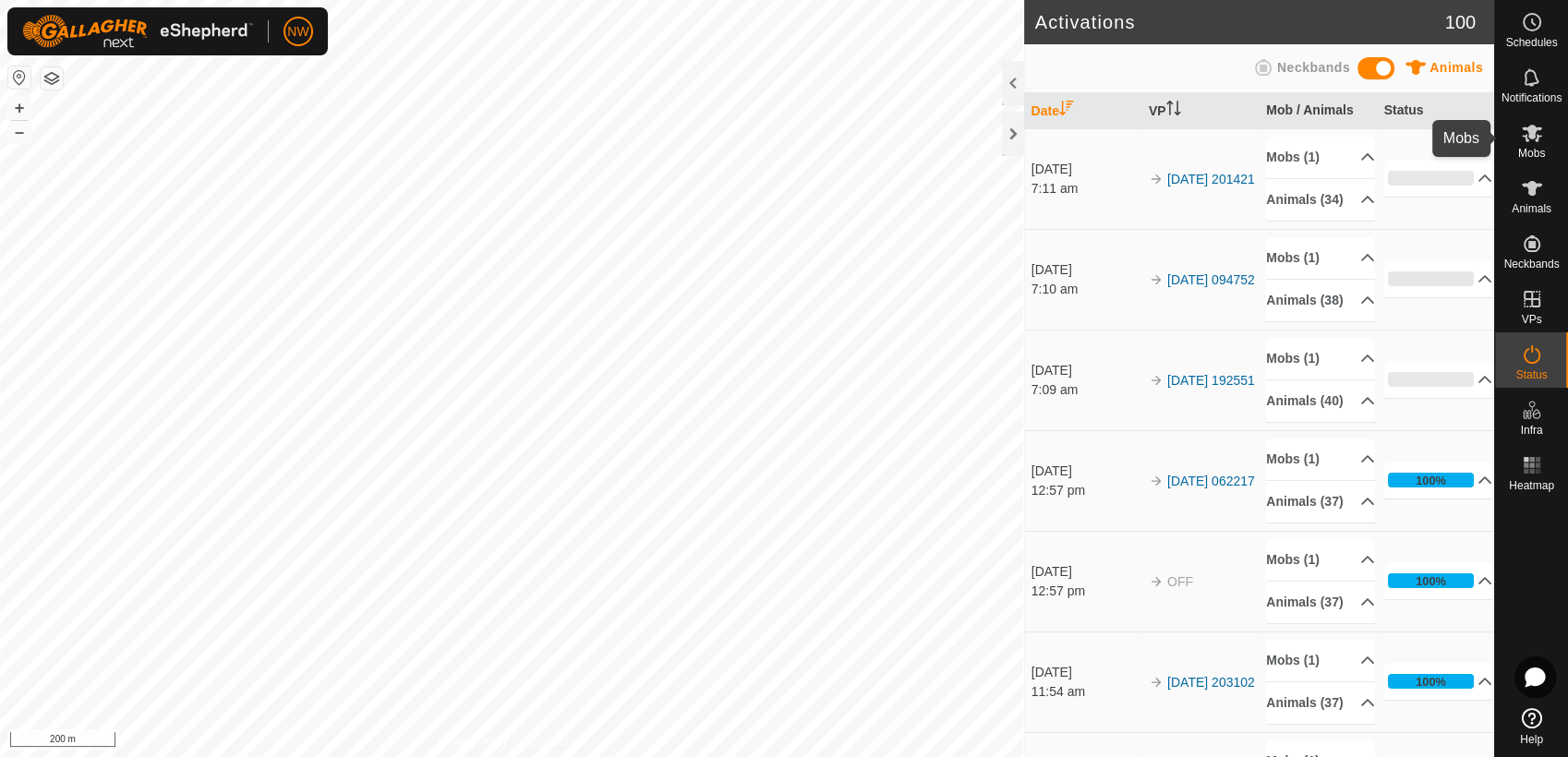
click at [1529, 127] on icon at bounding box center [1532, 134] width 21 height 18
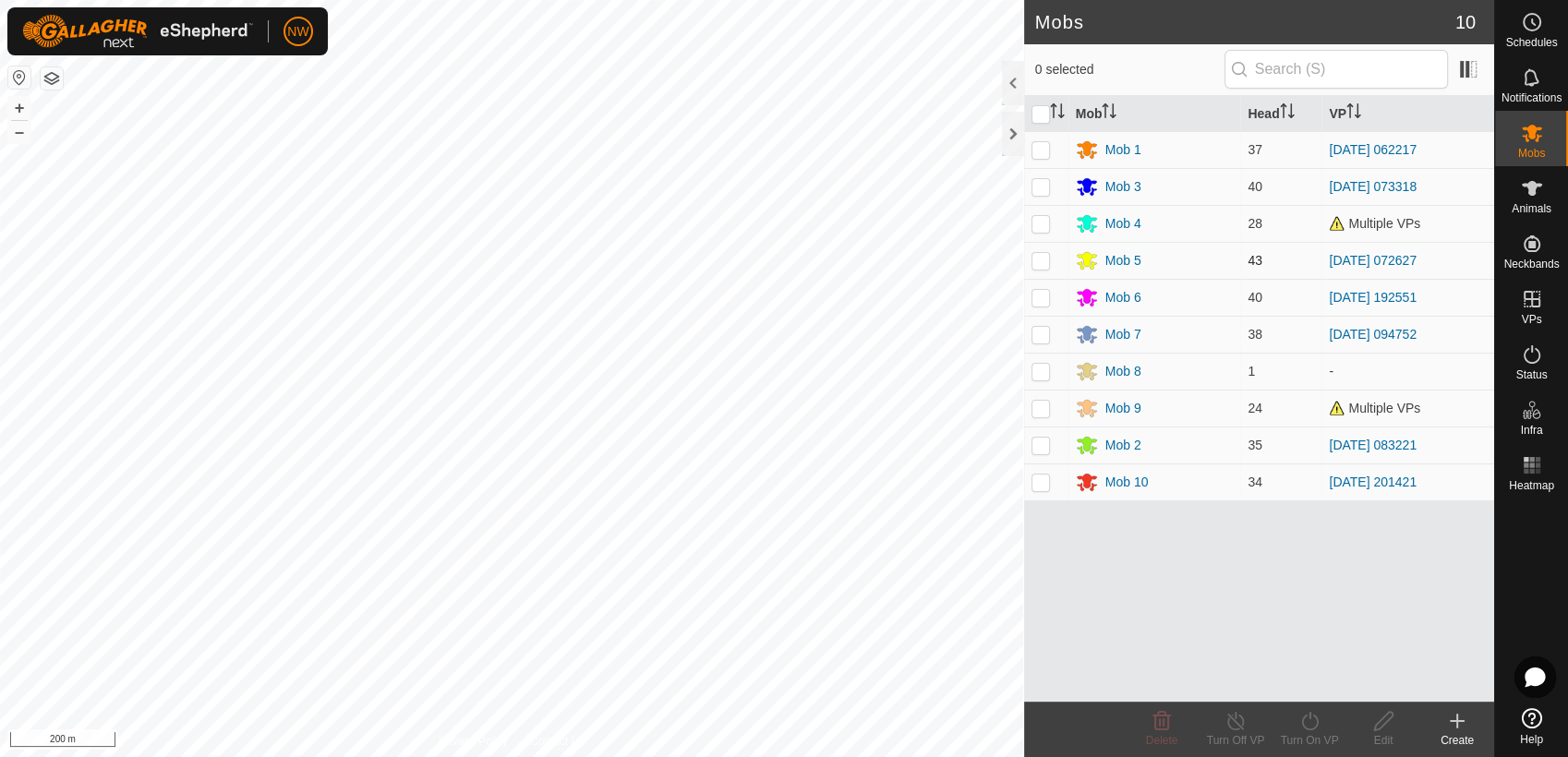
click at [1041, 262] on p-checkbox at bounding box center [1041, 260] width 19 height 15
checkbox input "true"
click at [1309, 721] on icon at bounding box center [1309, 721] width 24 height 23
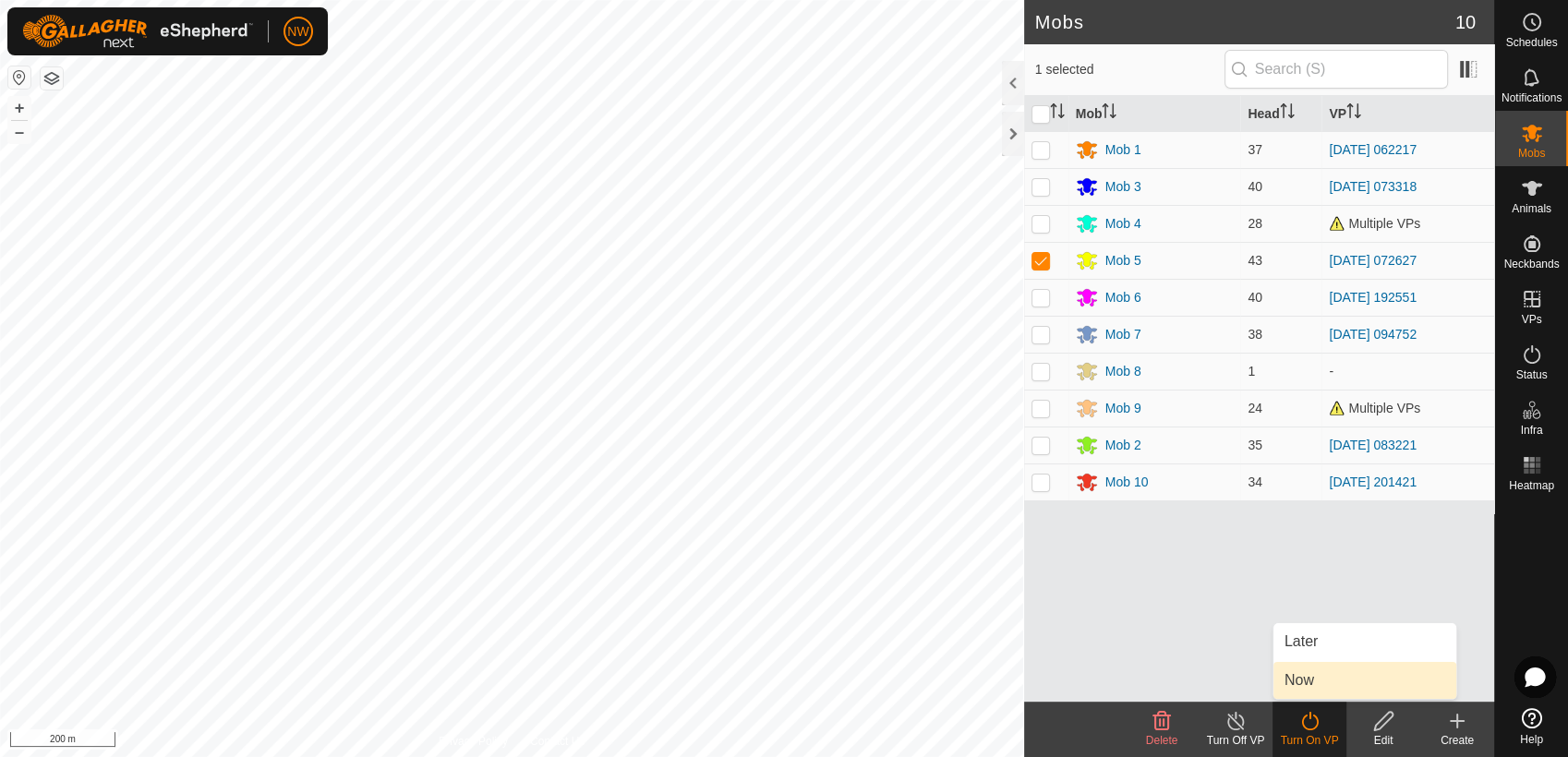
click at [1308, 676] on link "Now" at bounding box center [1365, 680] width 182 height 37
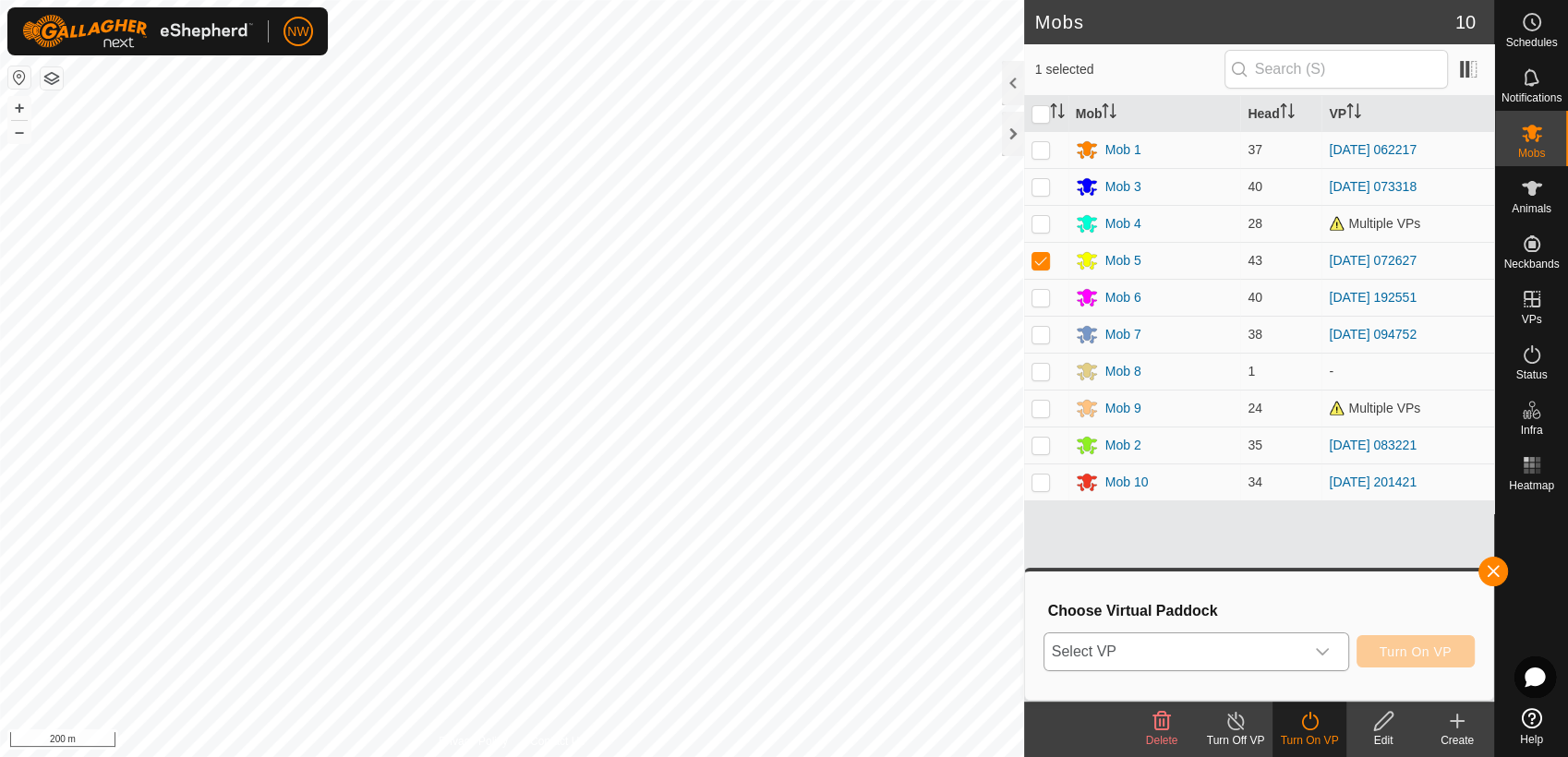
click at [1328, 646] on icon "dropdown trigger" at bounding box center [1323, 652] width 15 height 15
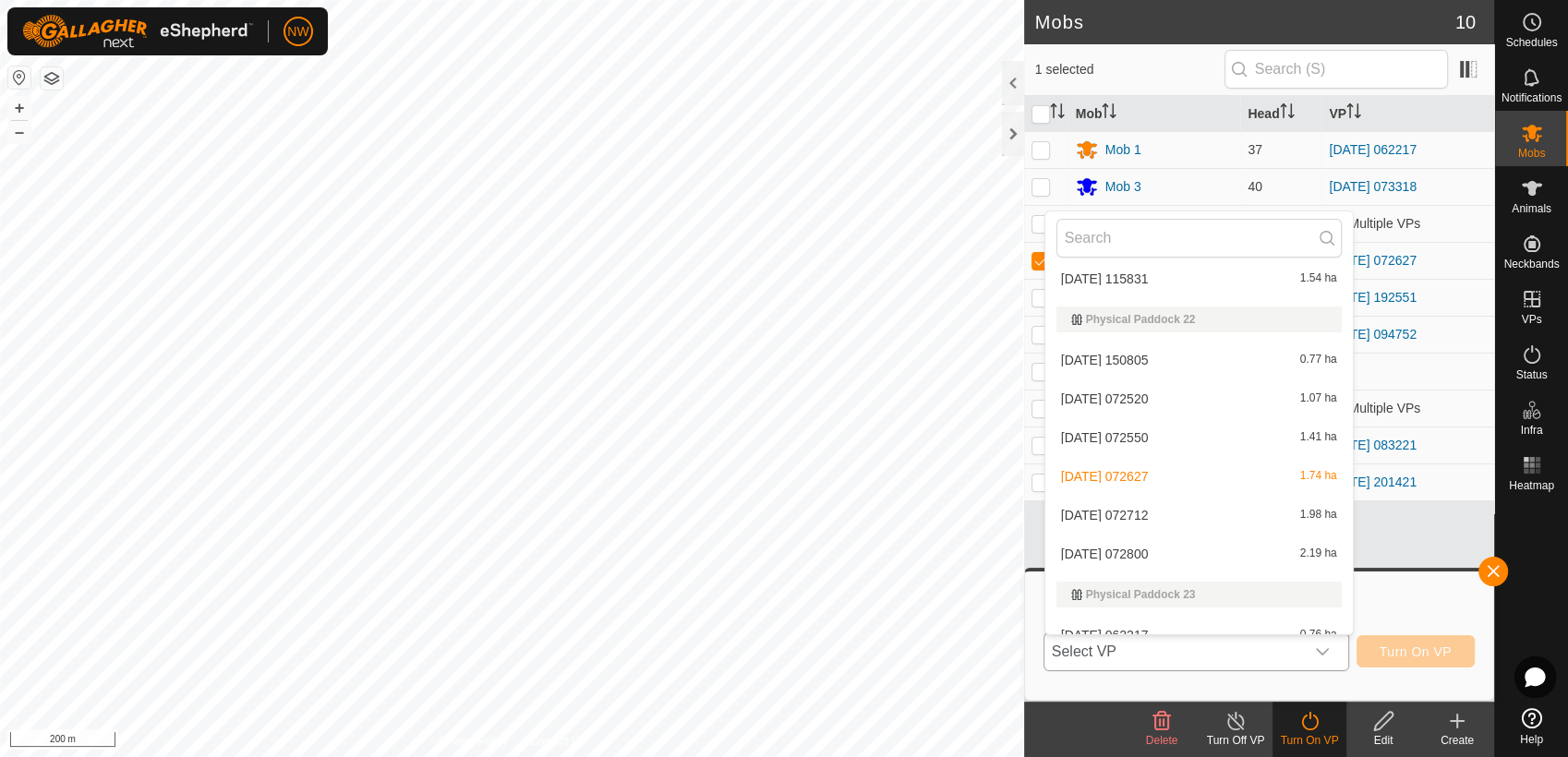
scroll to position [9015, 0]
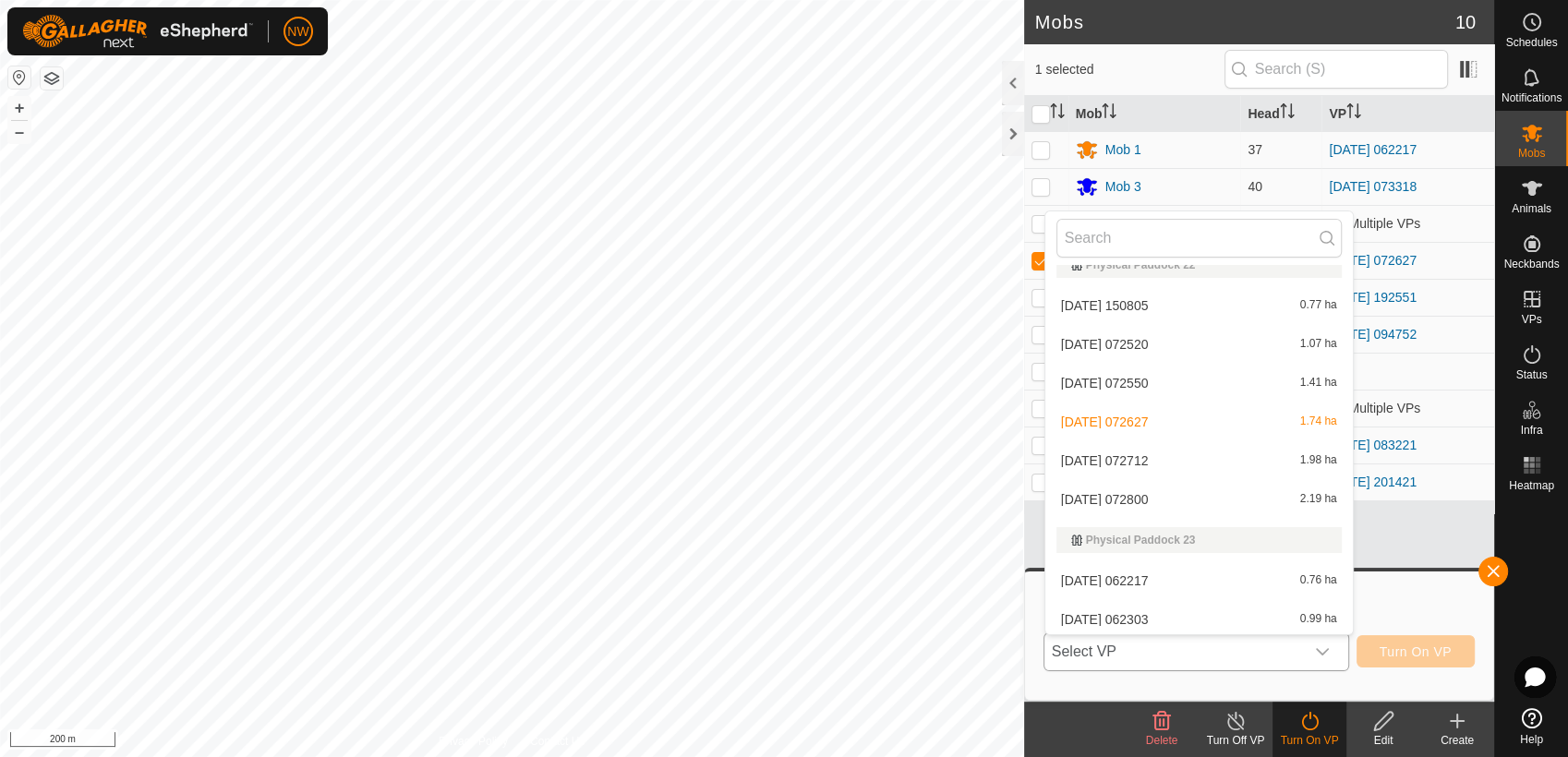
click at [1133, 455] on li "[DATE] 072712 1.98 ha" at bounding box center [1198, 460] width 308 height 37
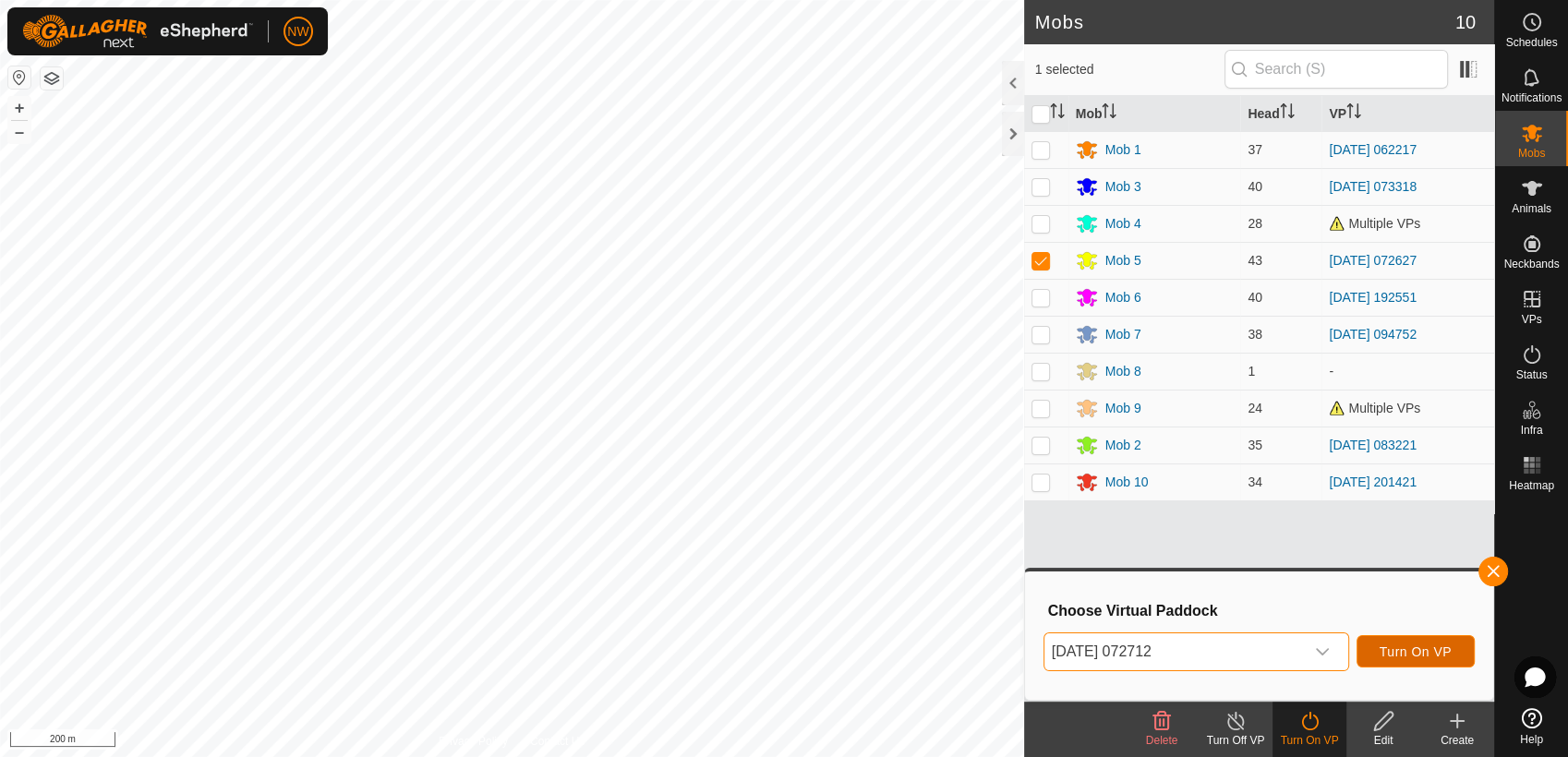
click at [1397, 647] on span "Turn On VP" at bounding box center [1416, 652] width 72 height 15
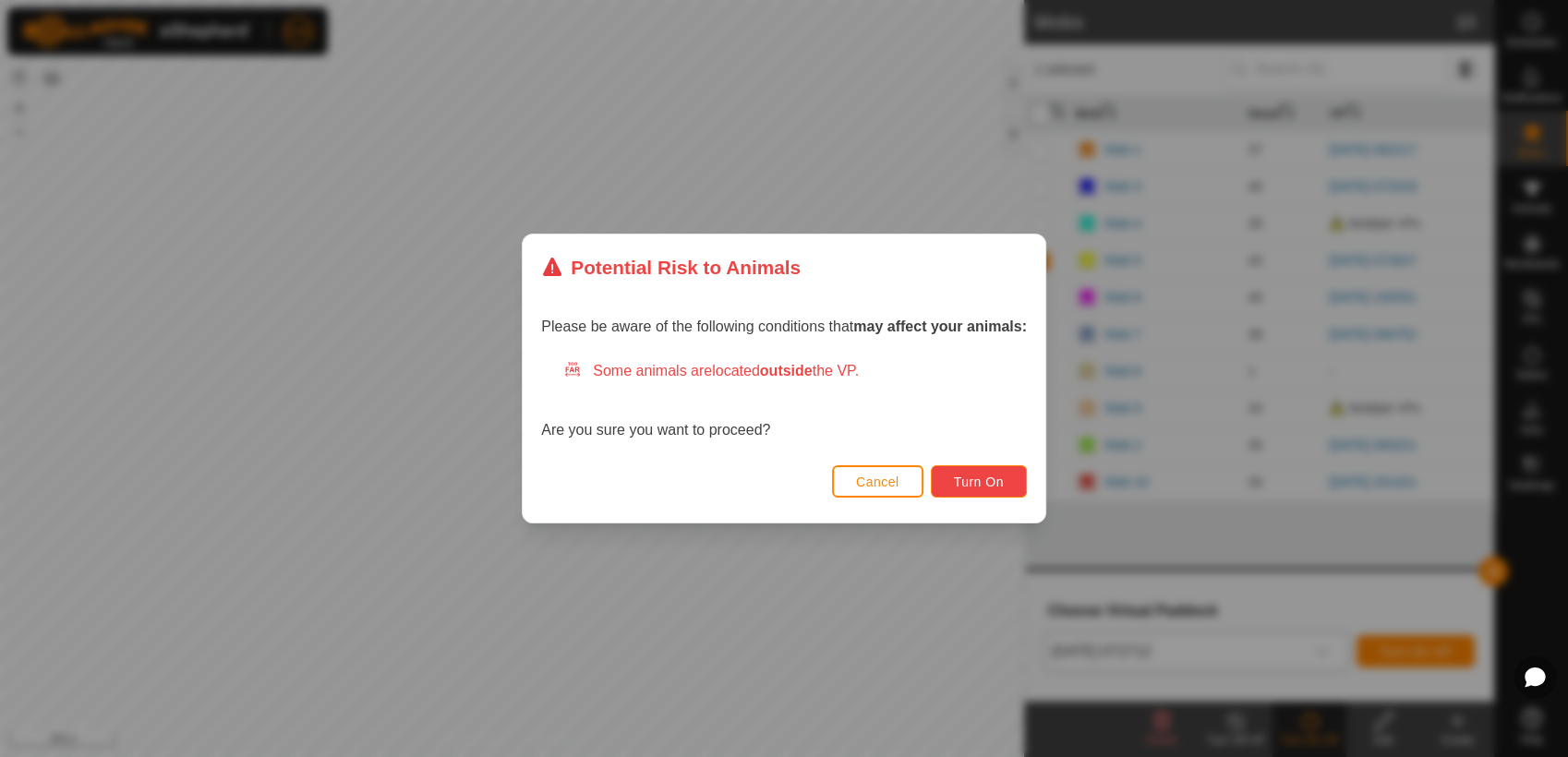
click at [995, 469] on button "Turn On" at bounding box center [979, 481] width 96 height 32
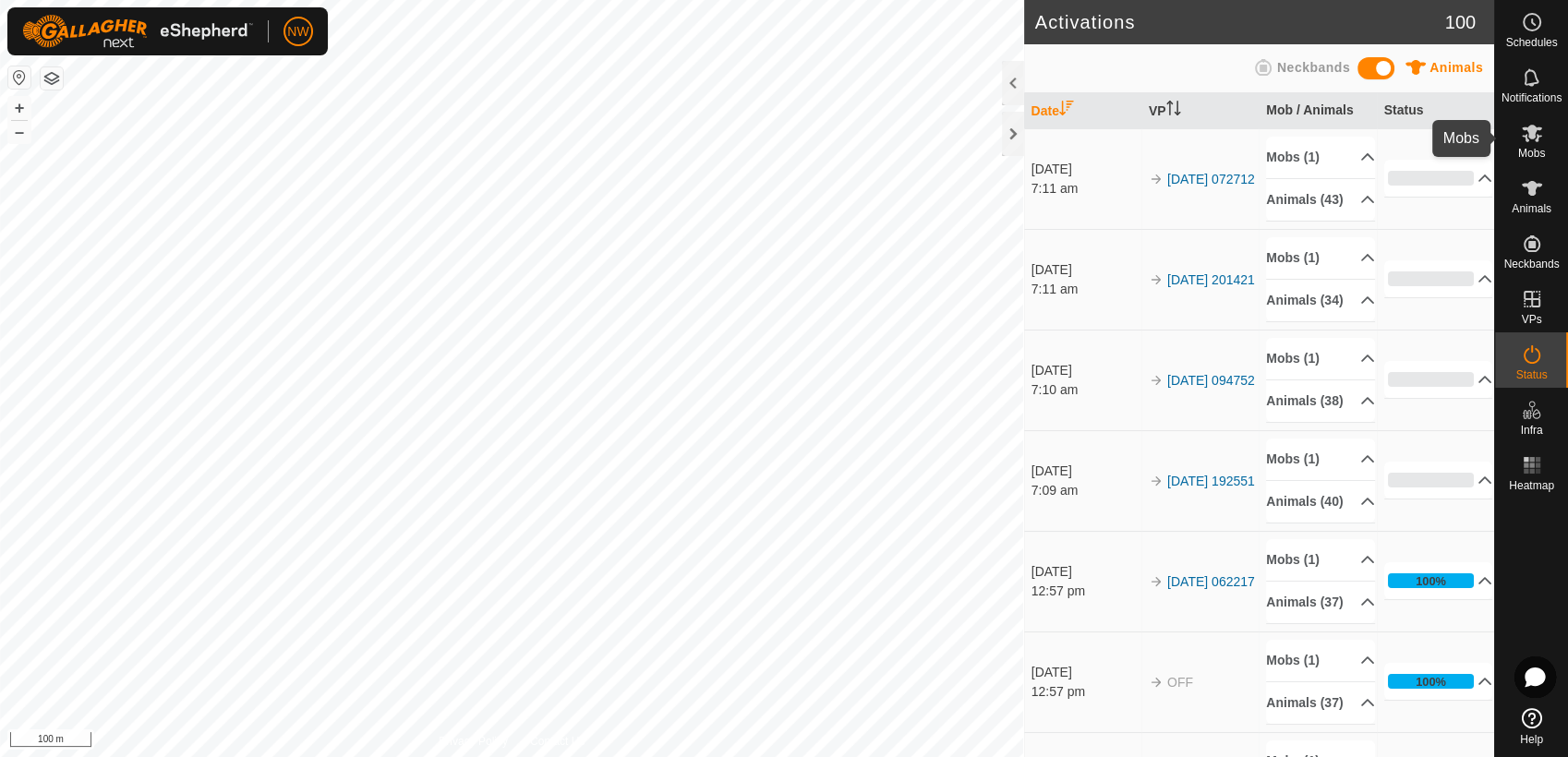
click at [1540, 133] on icon at bounding box center [1532, 134] width 23 height 23
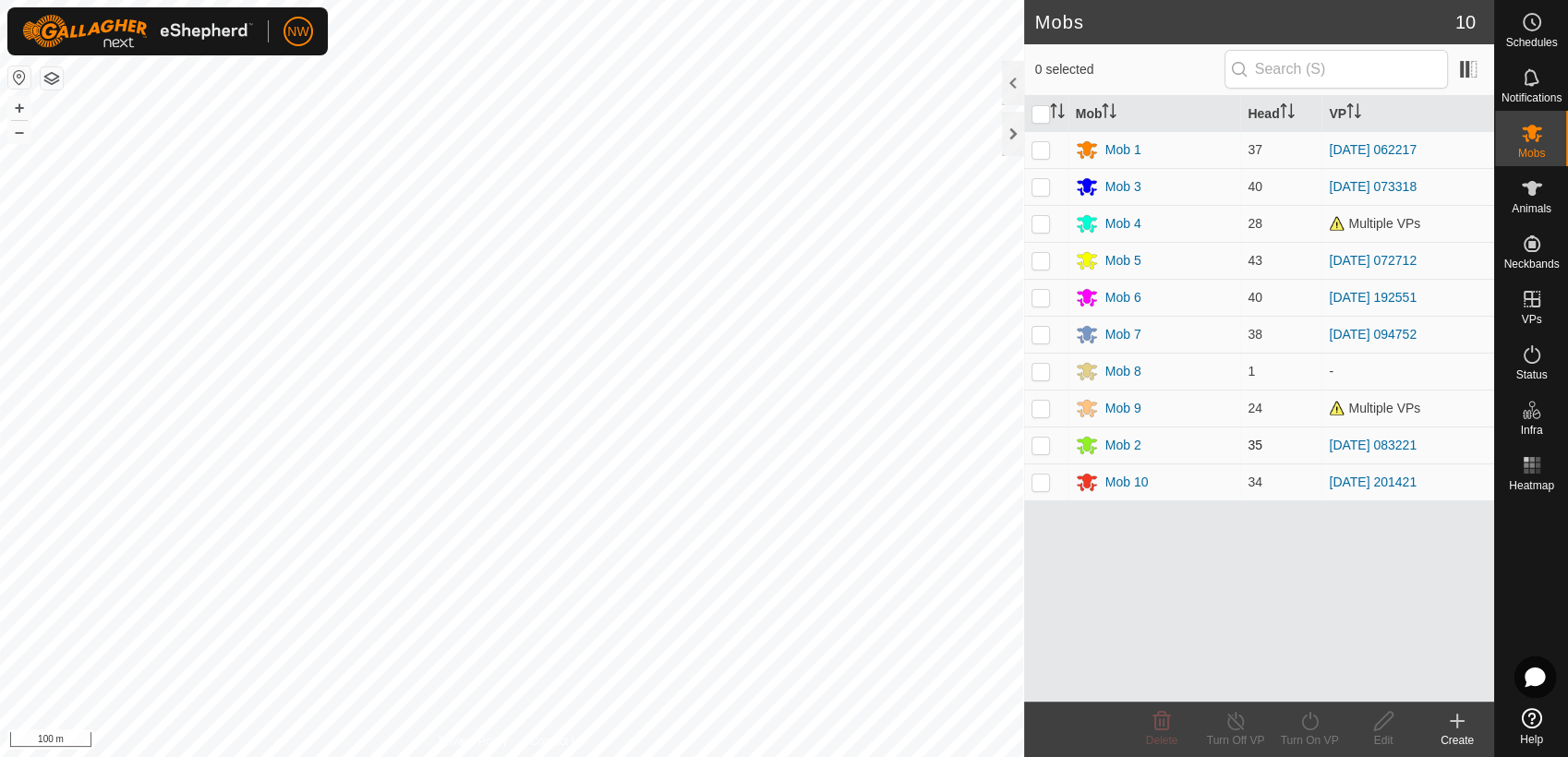
click at [1041, 440] on p-checkbox at bounding box center [1041, 445] width 19 height 15
checkbox input "true"
click at [1308, 723] on icon at bounding box center [1309, 721] width 24 height 23
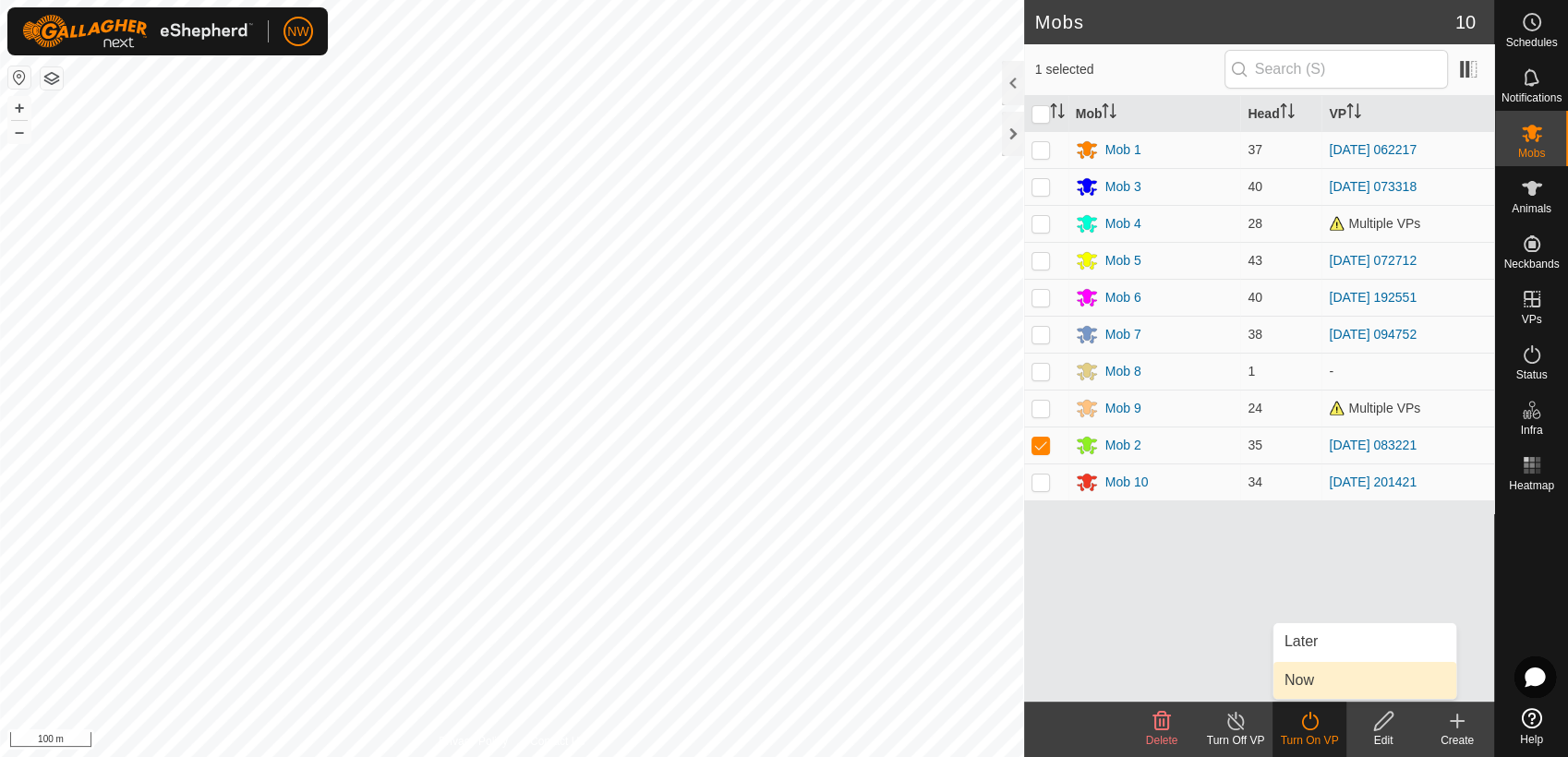
click at [1316, 681] on link "Now" at bounding box center [1365, 680] width 182 height 37
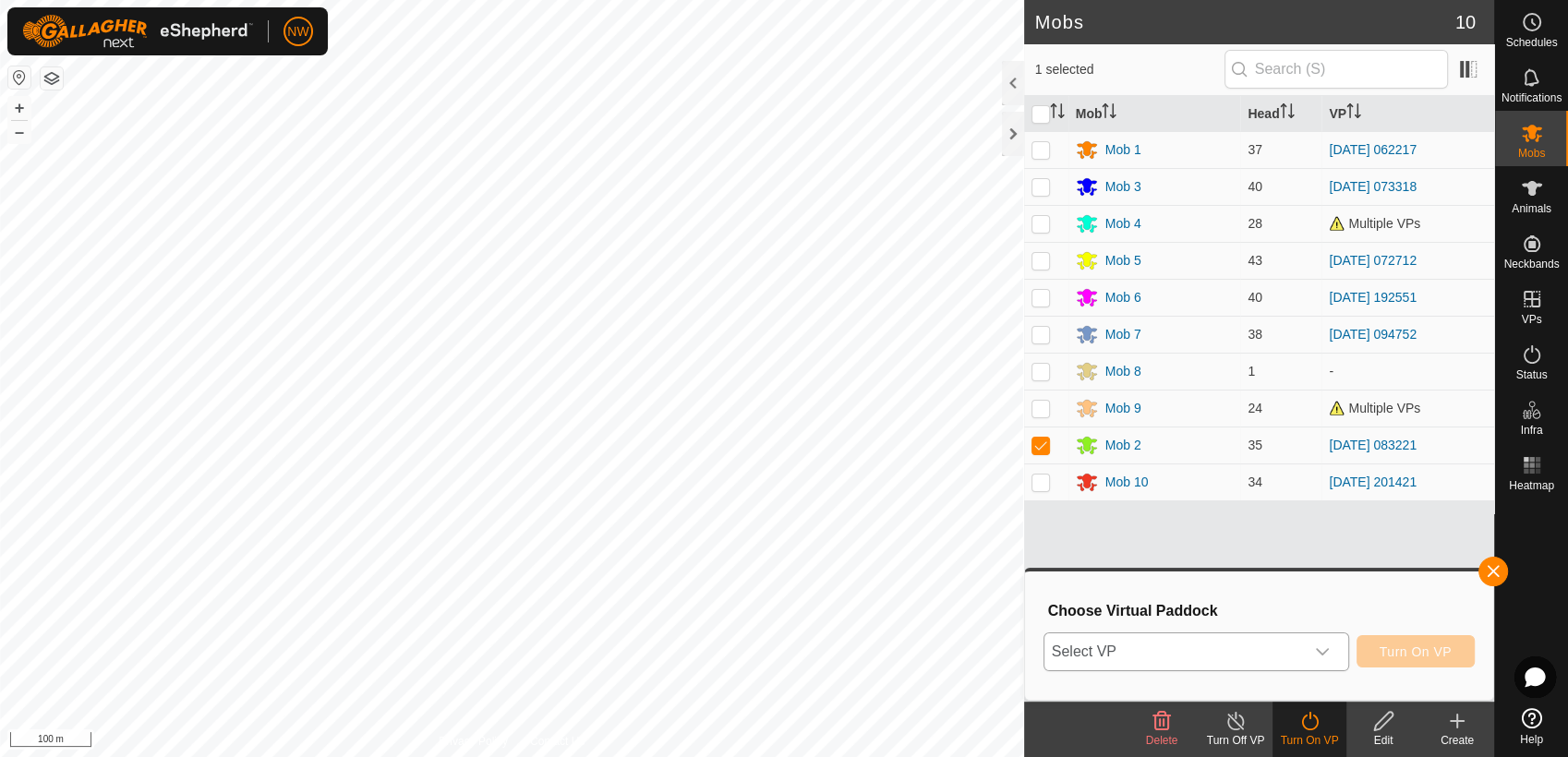
click at [1327, 646] on icon "dropdown trigger" at bounding box center [1323, 652] width 15 height 15
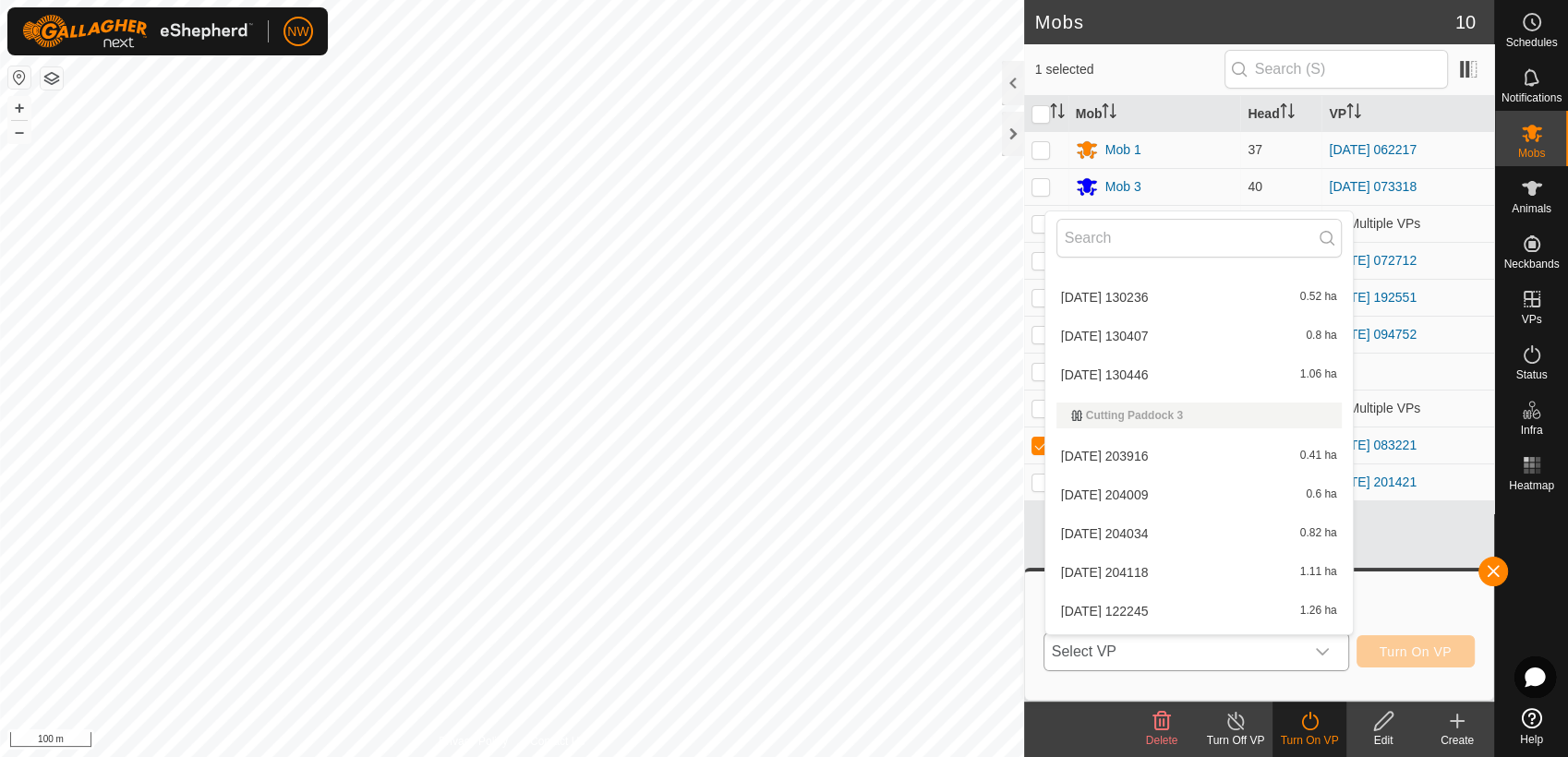
scroll to position [1957, 0]
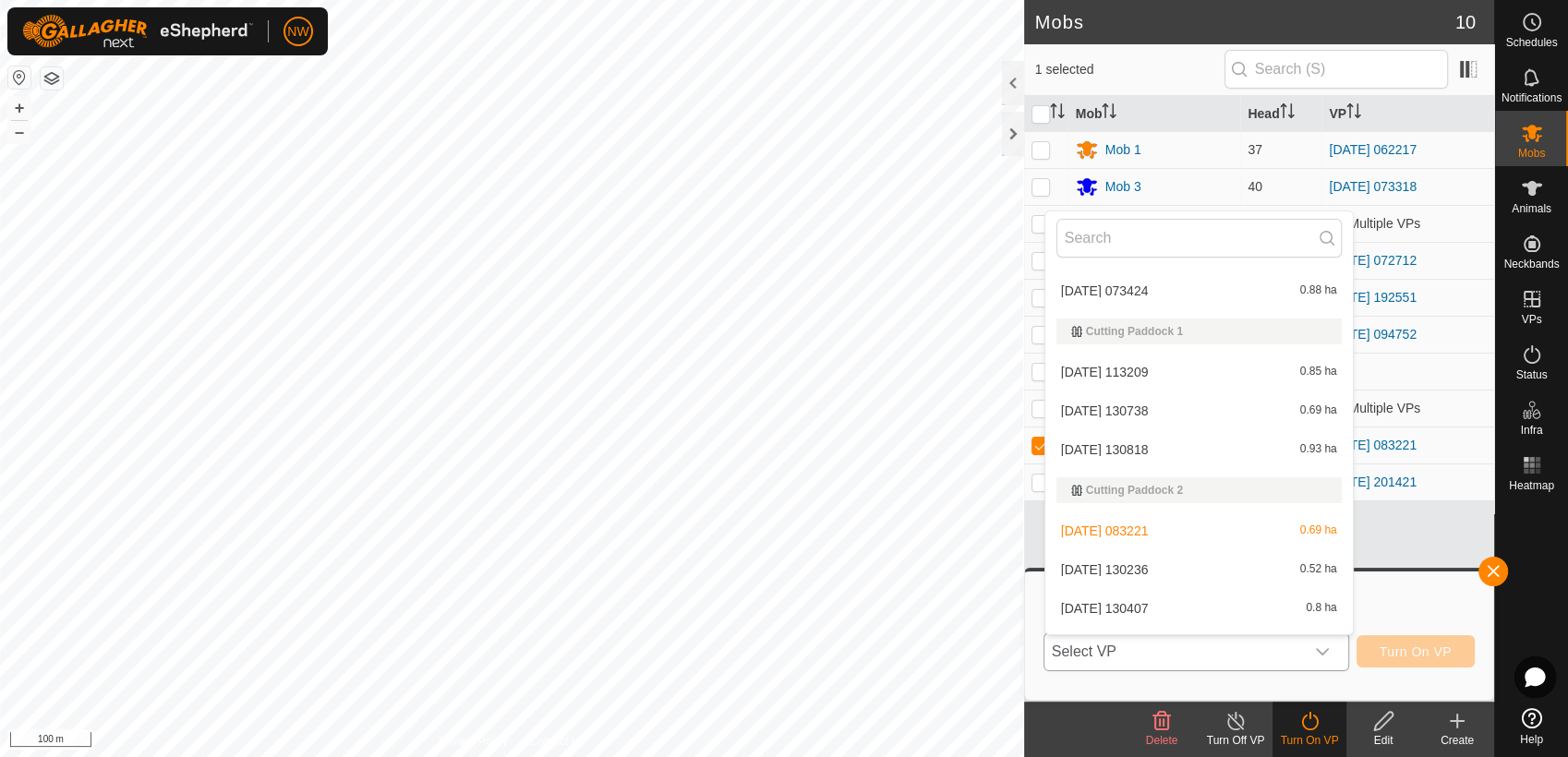
click at [1153, 561] on li "[DATE] 130236 0.52 ha" at bounding box center [1198, 569] width 308 height 37
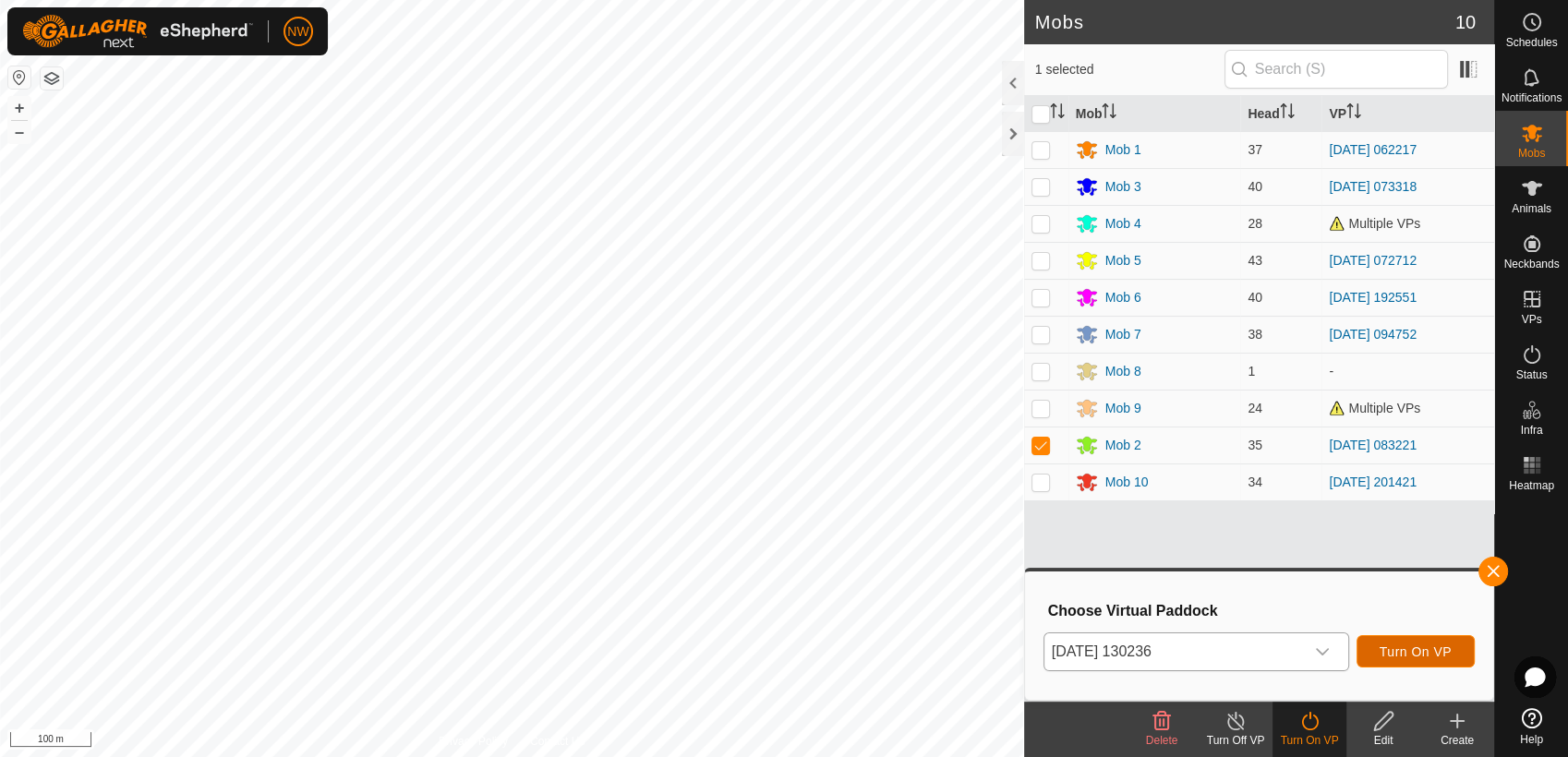
click at [1404, 651] on span "Turn On VP" at bounding box center [1416, 652] width 72 height 15
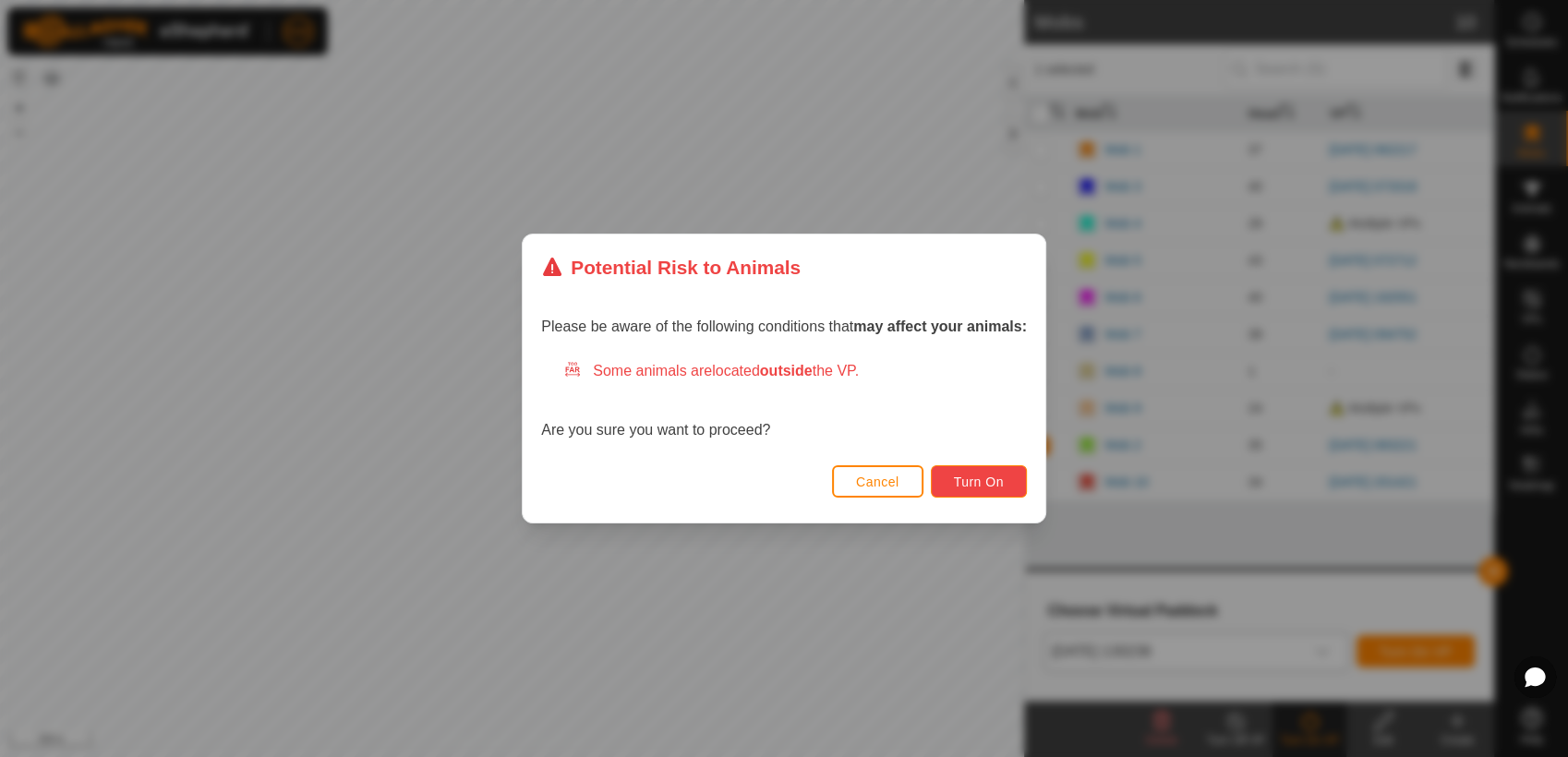
click at [952, 468] on button "Turn On" at bounding box center [979, 481] width 96 height 32
